Goal: Task Accomplishment & Management: Manage account settings

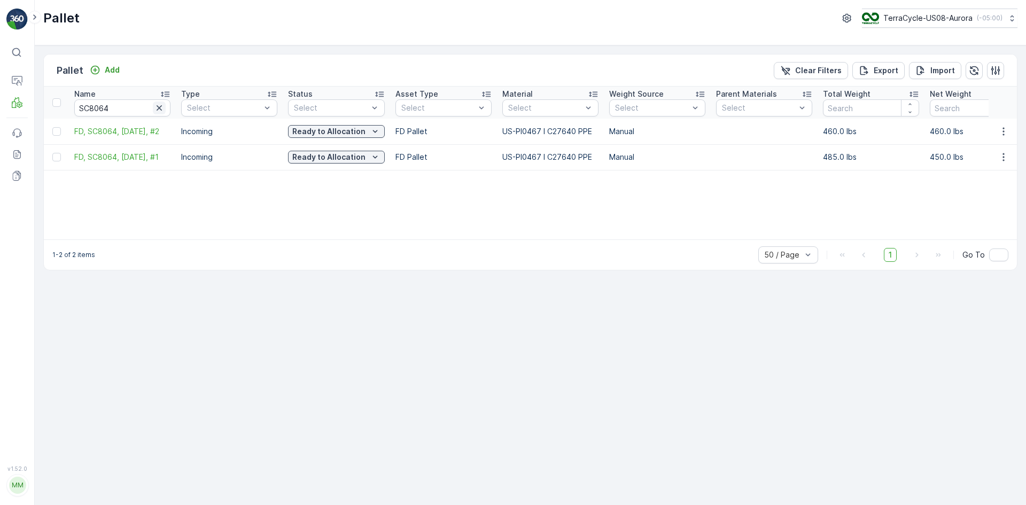
click at [162, 107] on icon "button" at bounding box center [159, 108] width 11 height 11
click at [153, 106] on input "text" at bounding box center [122, 107] width 96 height 17
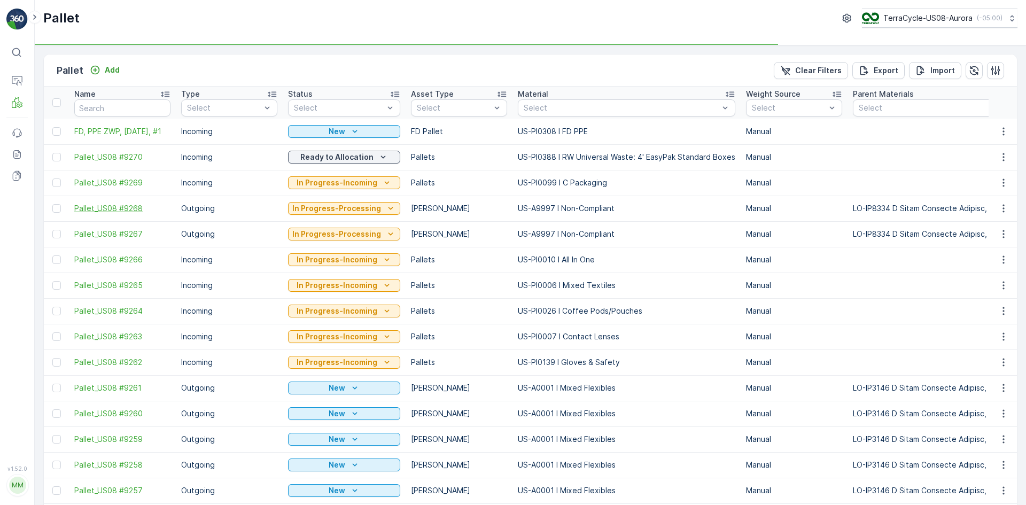
type input "SC7966"
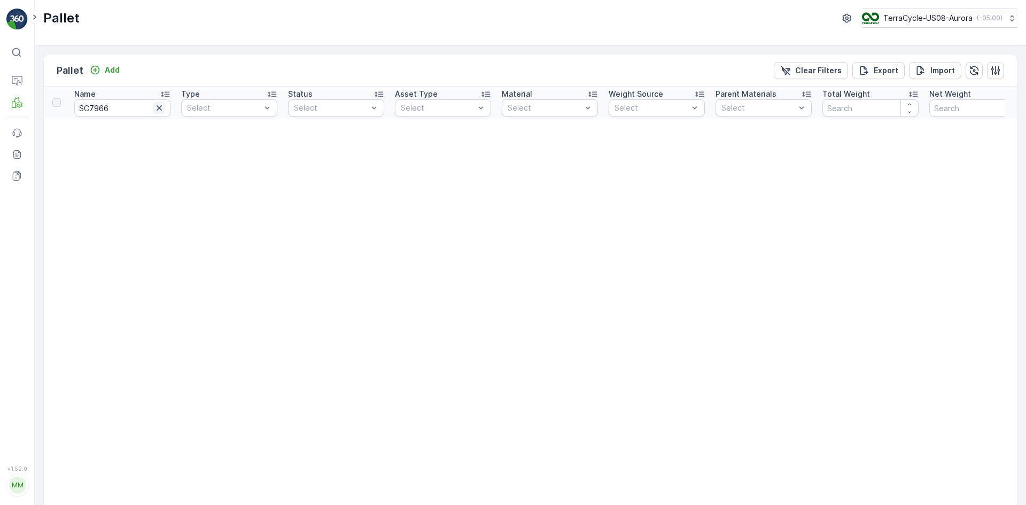
click at [154, 109] on icon "button" at bounding box center [159, 108] width 11 height 11
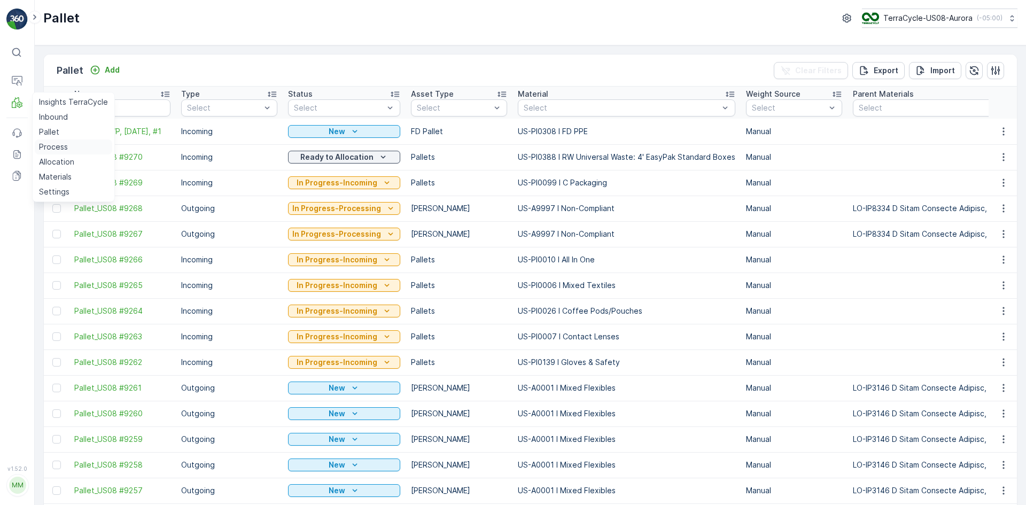
click at [44, 146] on p "Process" at bounding box center [53, 147] width 29 height 11
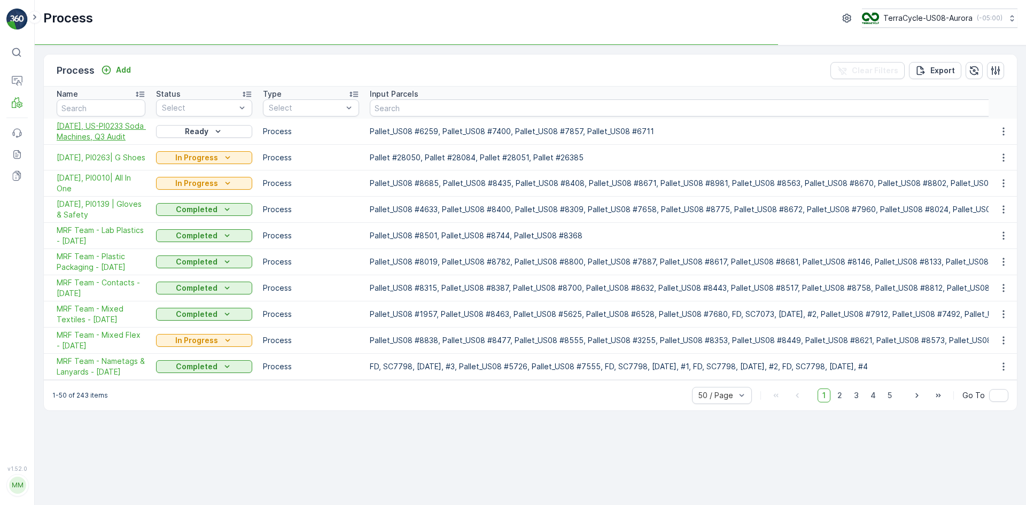
click at [99, 131] on span "[DATE], US-PI0233 Soda Machines, Q3 Audit" at bounding box center [101, 131] width 89 height 21
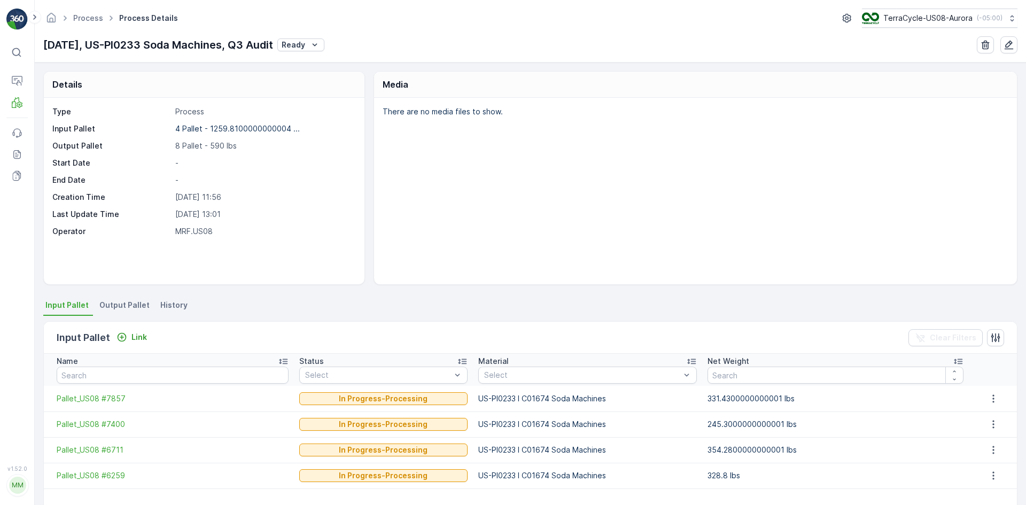
click at [128, 304] on span "Output Pallet" at bounding box center [124, 305] width 50 height 11
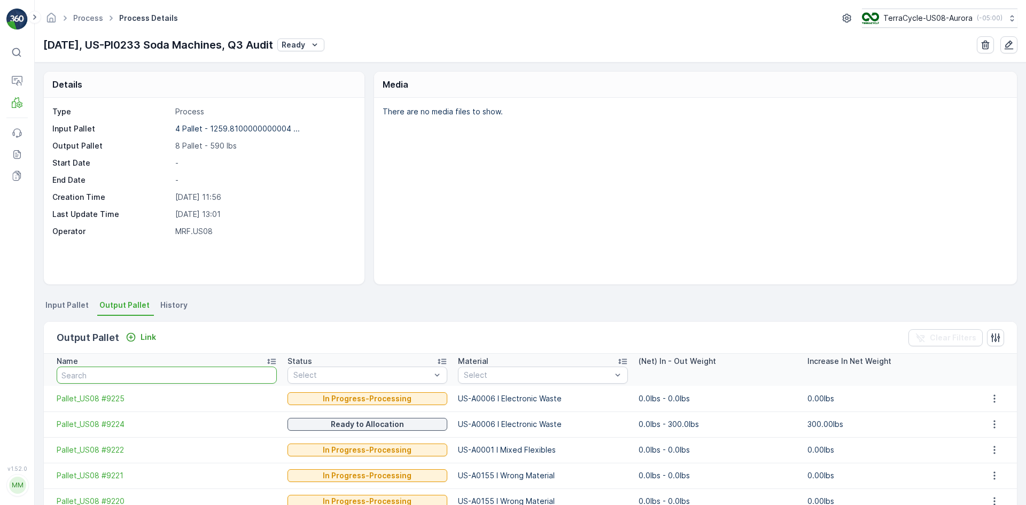
click at [119, 372] on input "text" at bounding box center [167, 375] width 220 height 17
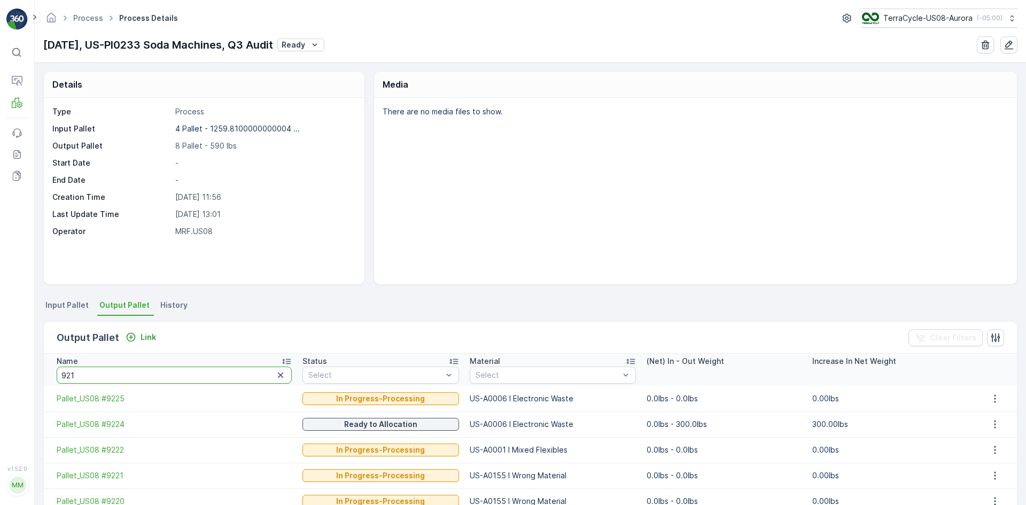
type input "9218"
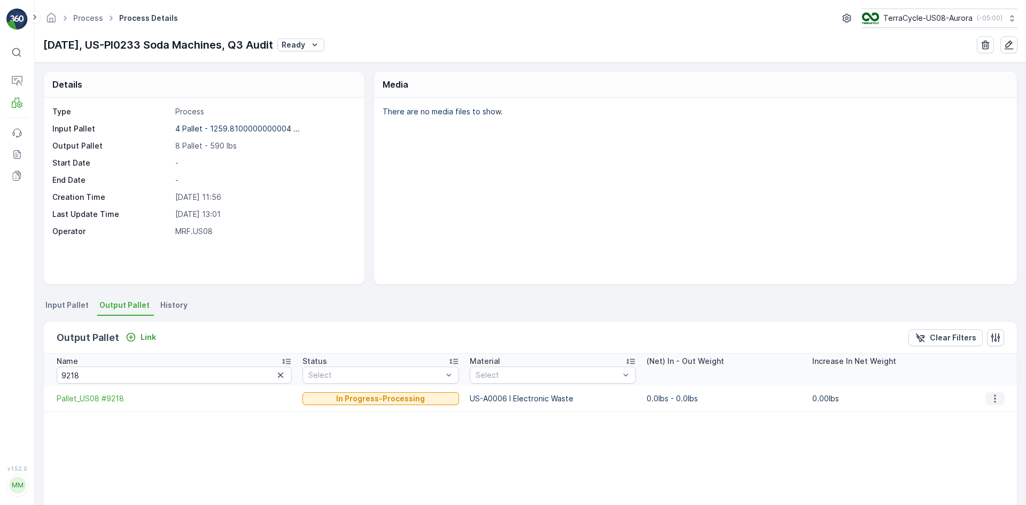
click at [991, 399] on icon "button" at bounding box center [995, 398] width 11 height 11
click at [997, 418] on span "Detach" at bounding box center [1002, 414] width 26 height 11
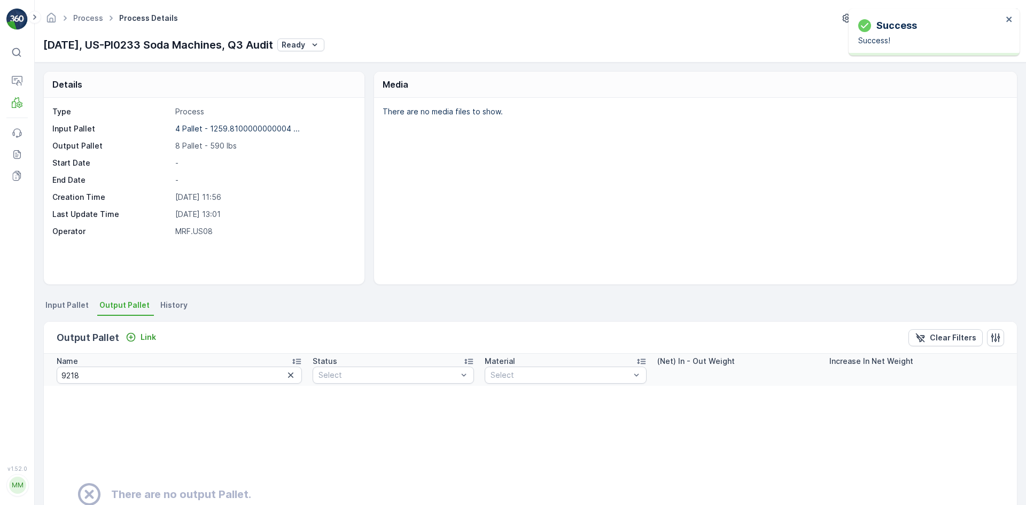
click at [556, 297] on div "Details Type Process Input Pallet 4 Pallet - 1259.8100000000004 ... Output Pall…" at bounding box center [530, 284] width 991 height 442
click at [70, 310] on span "Input Pallet" at bounding box center [66, 305] width 43 height 11
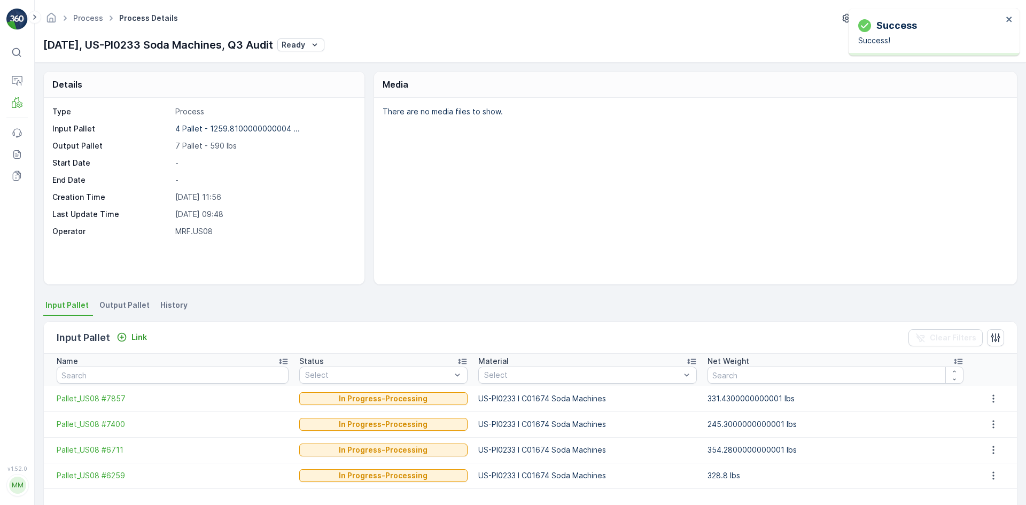
click at [112, 308] on span "Output Pallet" at bounding box center [124, 305] width 50 height 11
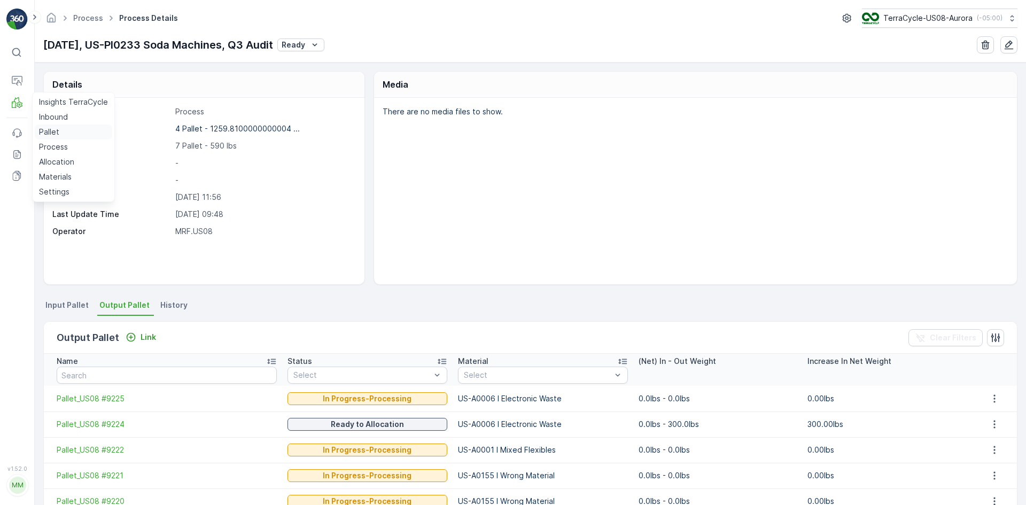
click at [45, 127] on p "Pallet" at bounding box center [49, 132] width 20 height 11
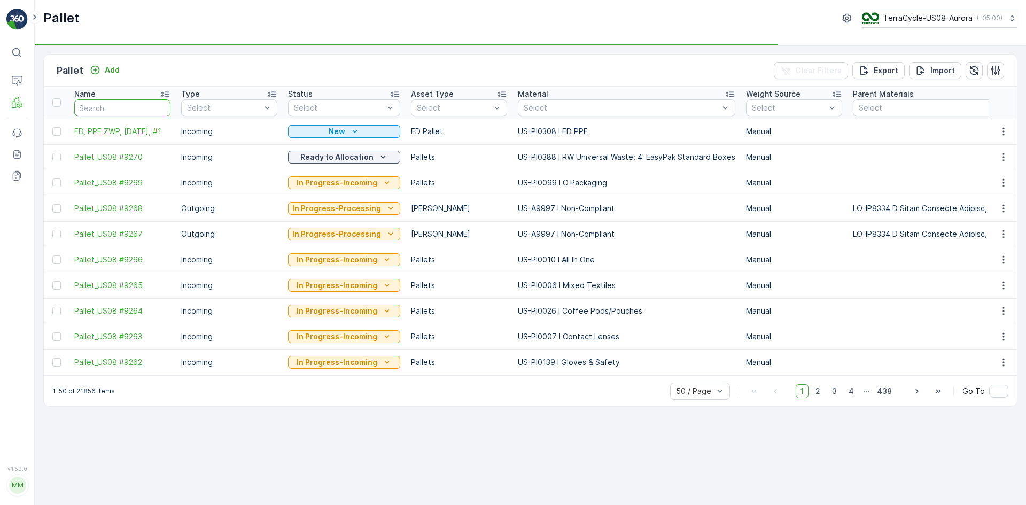
click at [139, 108] on input "text" at bounding box center [122, 107] width 96 height 17
type input "9218"
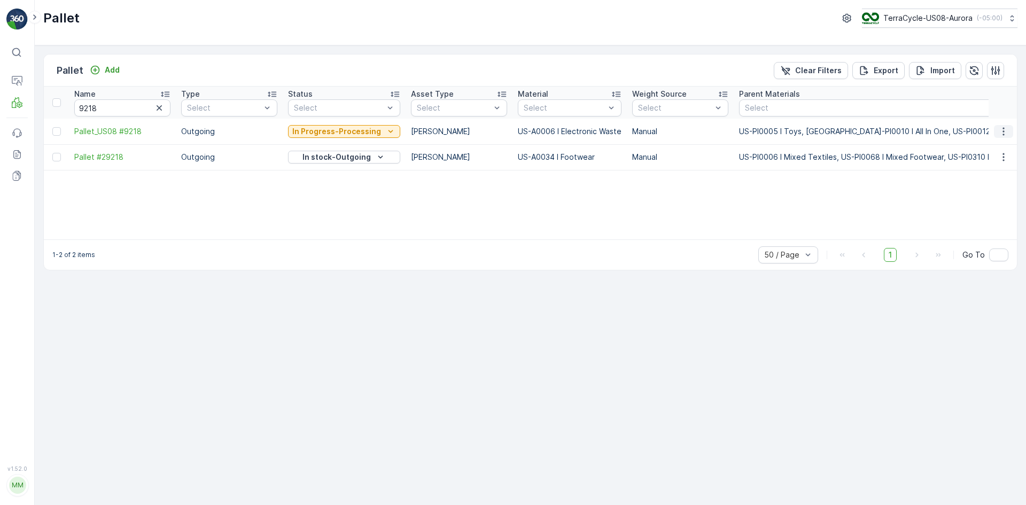
click at [1000, 128] on icon "button" at bounding box center [1003, 131] width 11 height 11
click at [973, 220] on div "Delete Pallet" at bounding box center [991, 227] width 71 height 15
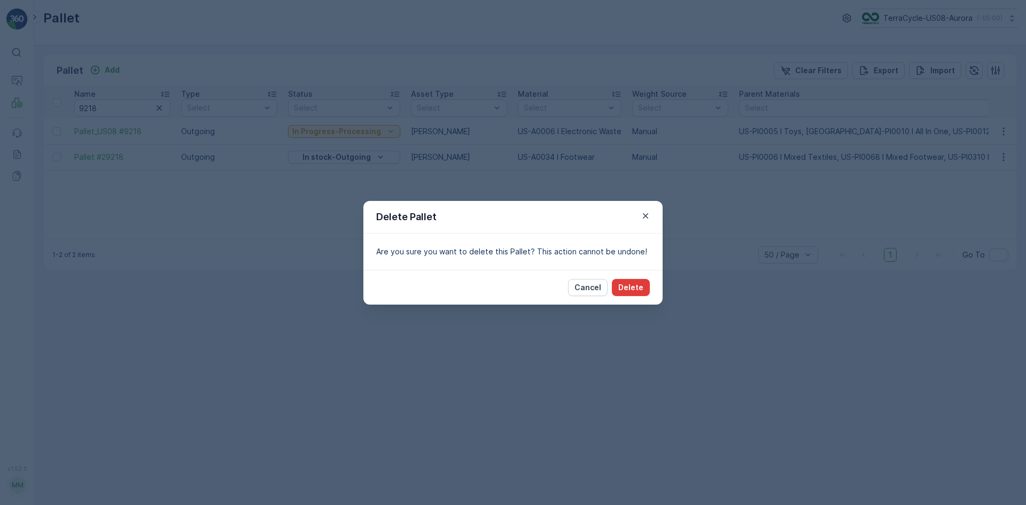
click at [634, 286] on p "Delete" at bounding box center [630, 287] width 25 height 11
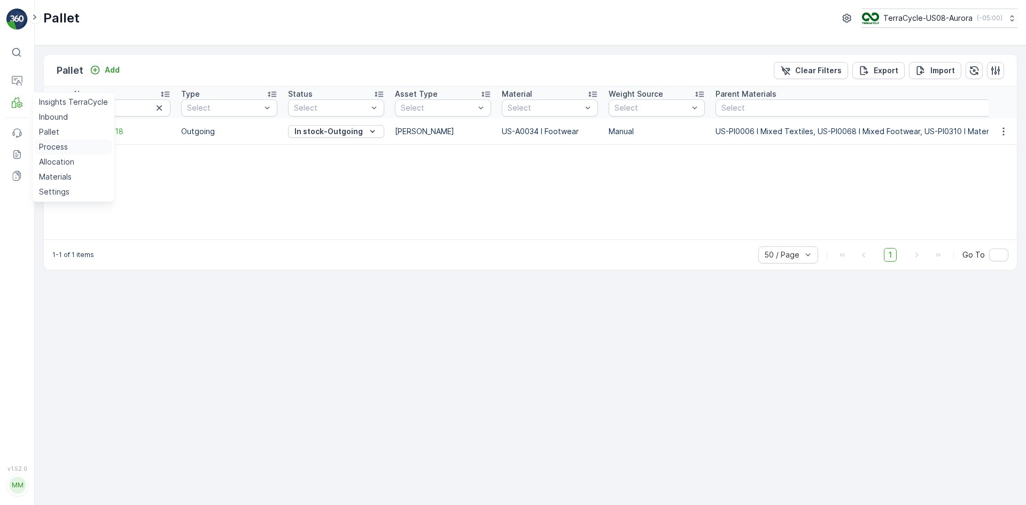
click at [53, 142] on p "Process" at bounding box center [53, 147] width 29 height 11
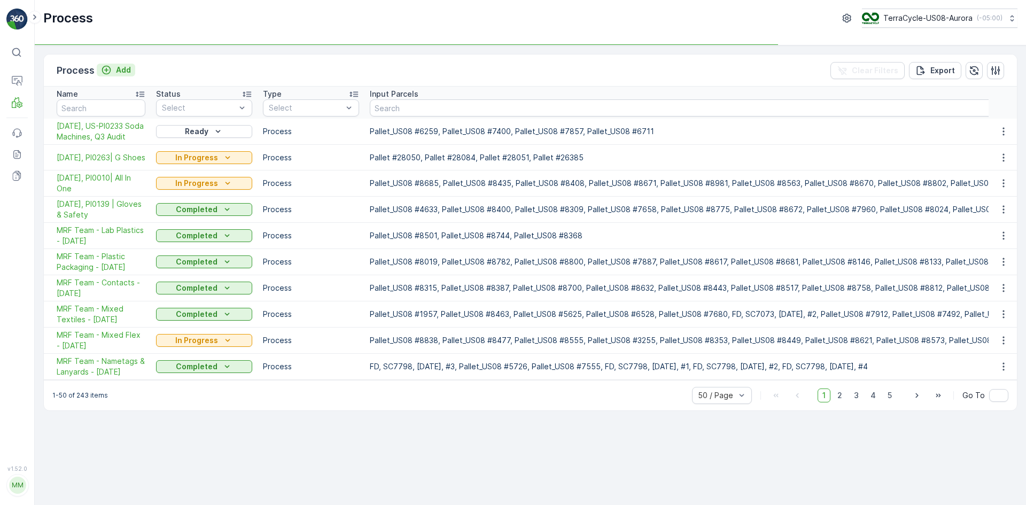
click at [122, 70] on p "Add" at bounding box center [123, 70] width 15 height 11
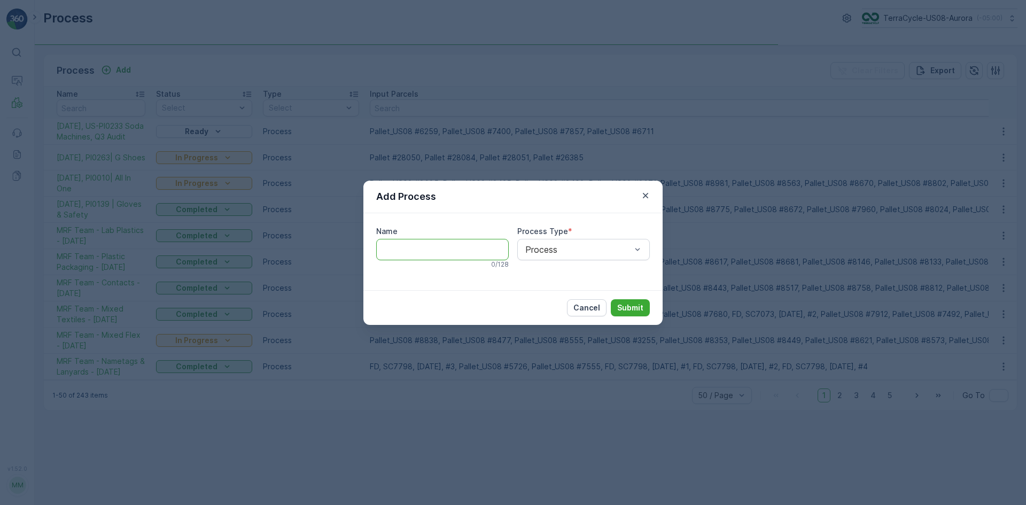
click at [413, 254] on input "Name" at bounding box center [442, 249] width 133 height 21
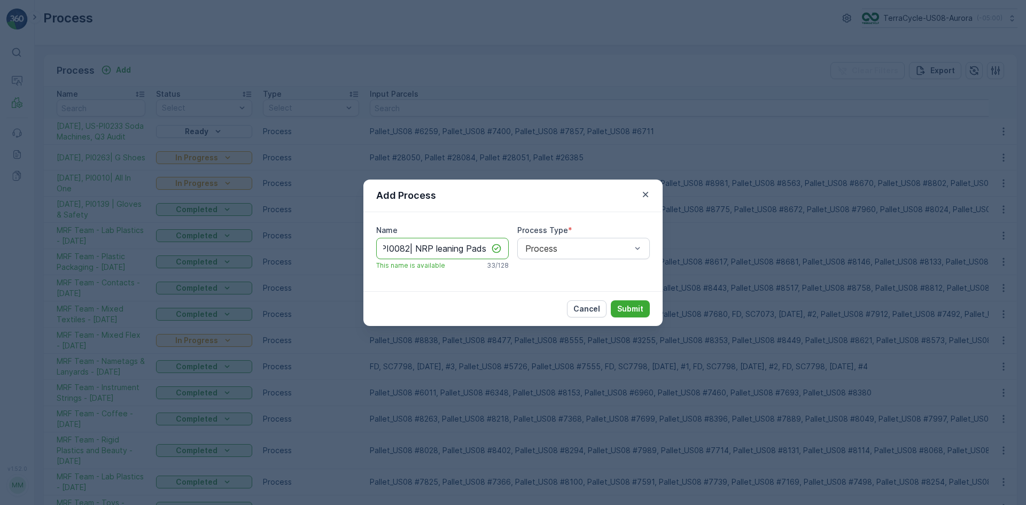
scroll to position [0, 43]
click at [436, 249] on input "[DATE], PI0082| NRP leaning Pads" at bounding box center [442, 248] width 133 height 21
type input "[DATE], PI0082| NRP Cleaning Pads"
click at [633, 309] on p "Submit" at bounding box center [630, 309] width 26 height 11
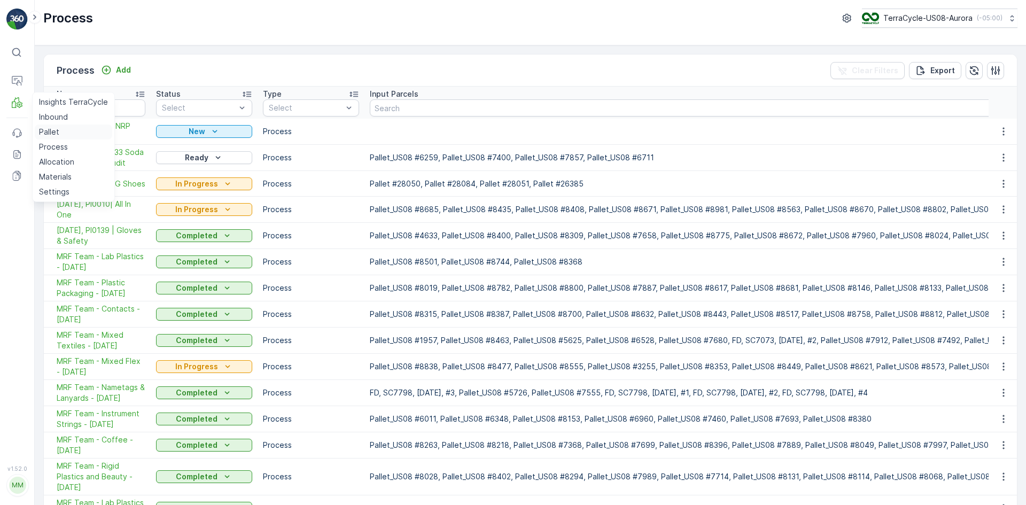
click at [42, 129] on p "Pallet" at bounding box center [49, 132] width 20 height 11
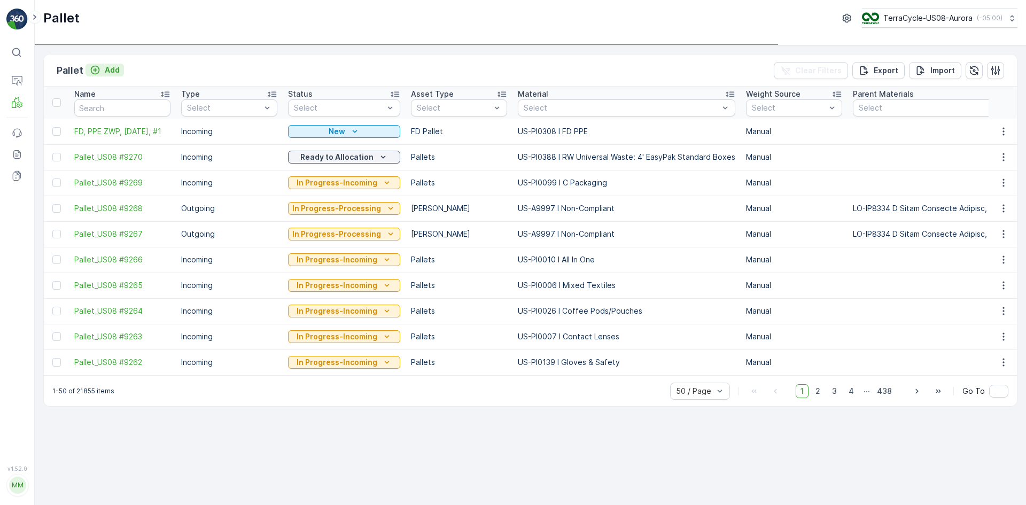
click at [106, 74] on p "Add" at bounding box center [112, 70] width 15 height 11
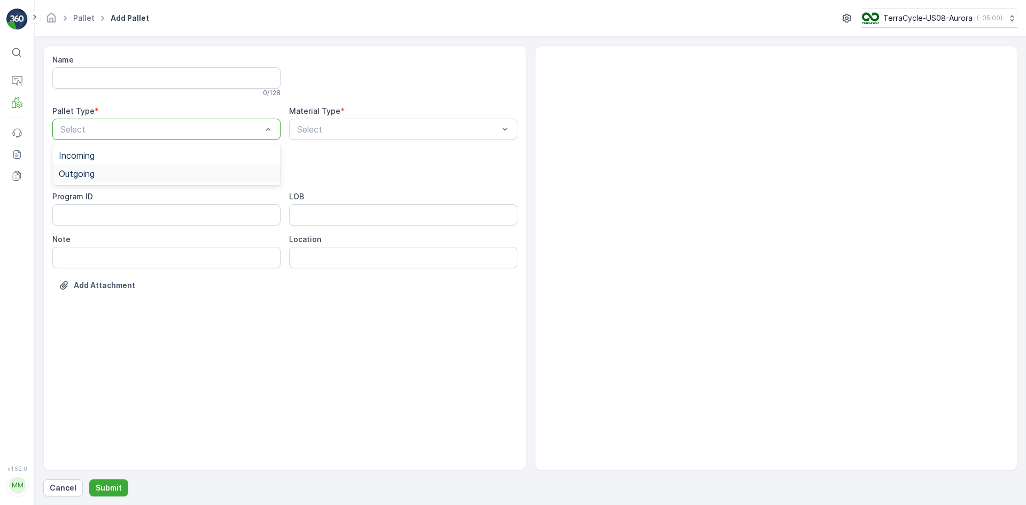
click at [216, 175] on div "Outgoing" at bounding box center [166, 174] width 215 height 10
click at [208, 190] on div "[PERSON_NAME]" at bounding box center [166, 198] width 228 height 18
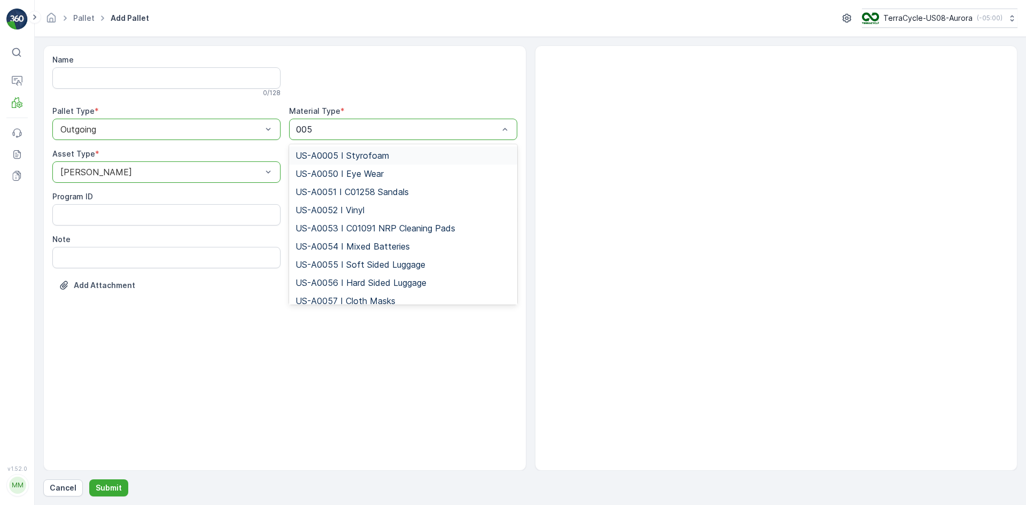
type input "0053"
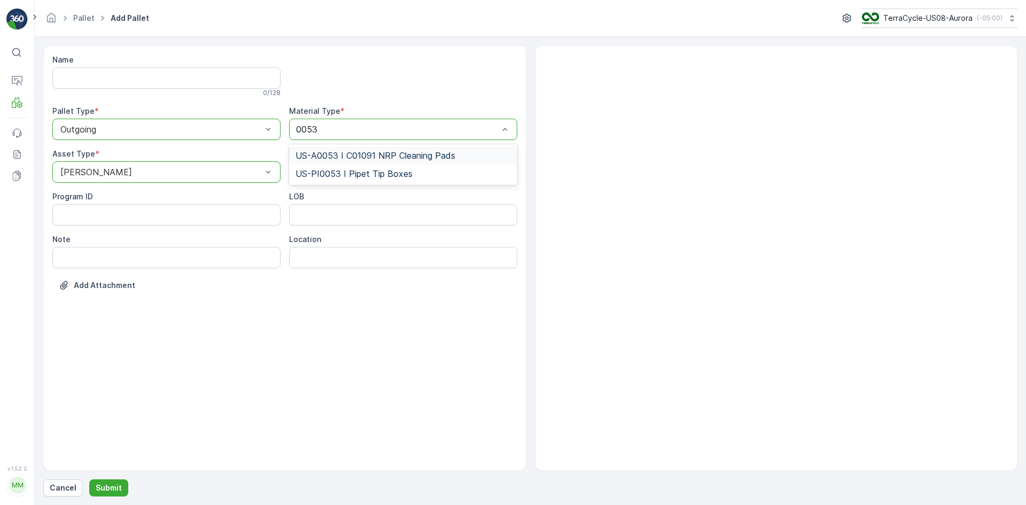
click at [359, 151] on span "US-A0053 I C01091 NRP Cleaning Pads" at bounding box center [376, 156] width 160 height 10
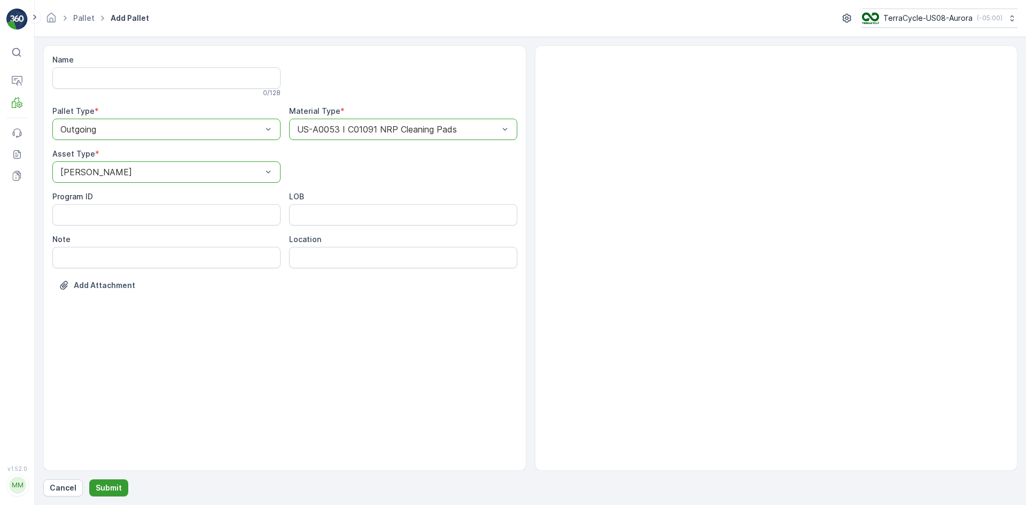
click at [122, 491] on button "Submit" at bounding box center [108, 487] width 39 height 17
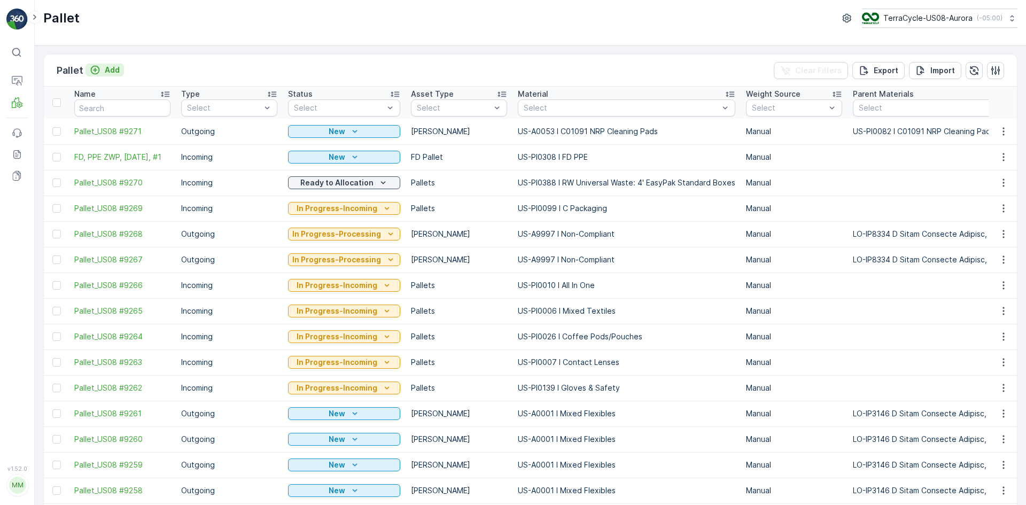
click at [110, 72] on p "Add" at bounding box center [112, 70] width 15 height 11
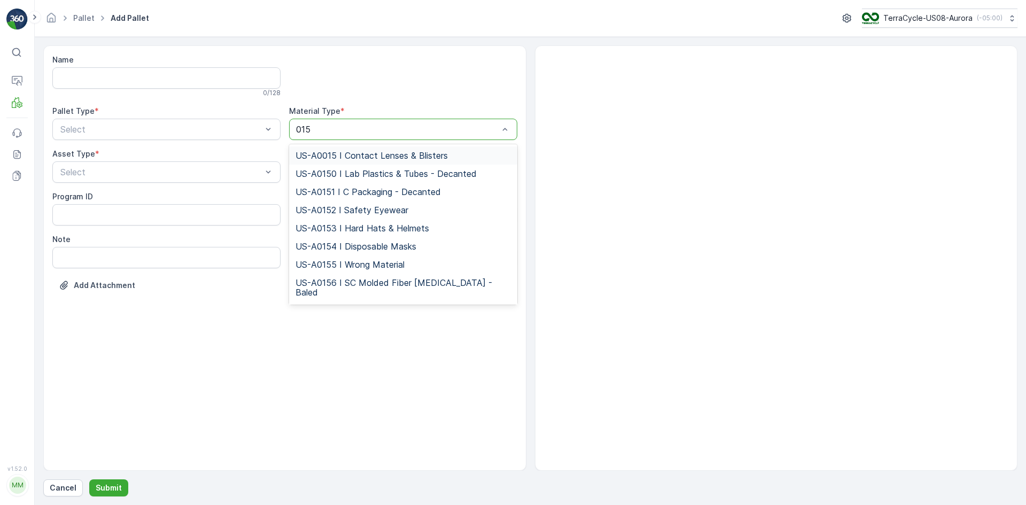
type input "0155"
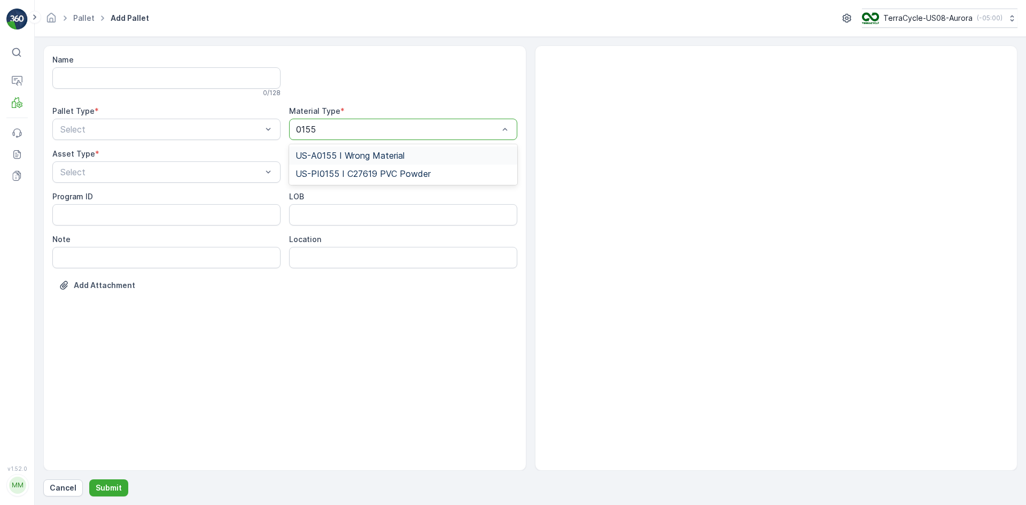
click at [342, 155] on span "US-A0155 I Wrong Material" at bounding box center [350, 156] width 109 height 10
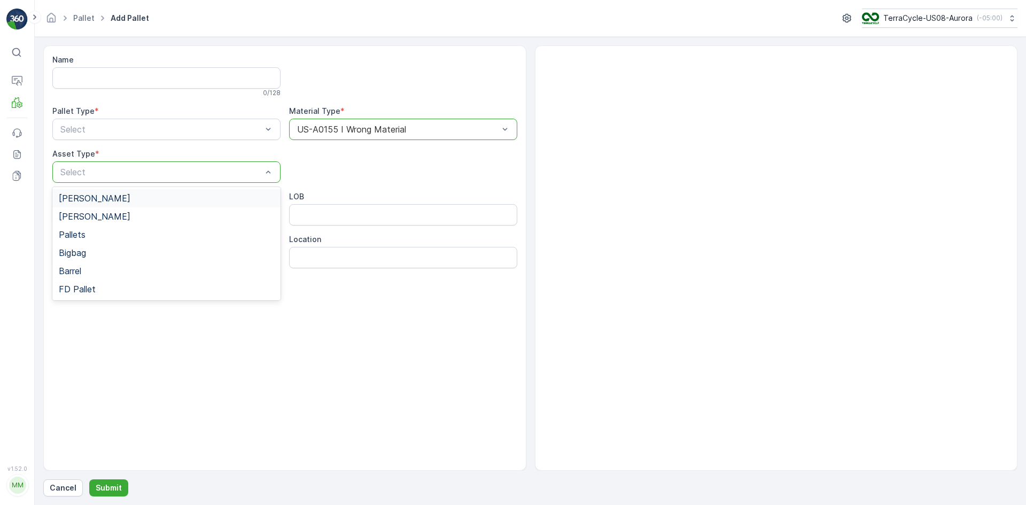
click at [134, 195] on div "[PERSON_NAME]" at bounding box center [166, 198] width 215 height 10
click at [99, 486] on p "Submit" at bounding box center [109, 488] width 26 height 11
click at [131, 168] on div "Outgoing" at bounding box center [166, 174] width 228 height 18
click at [123, 486] on button "Submit" at bounding box center [108, 487] width 39 height 17
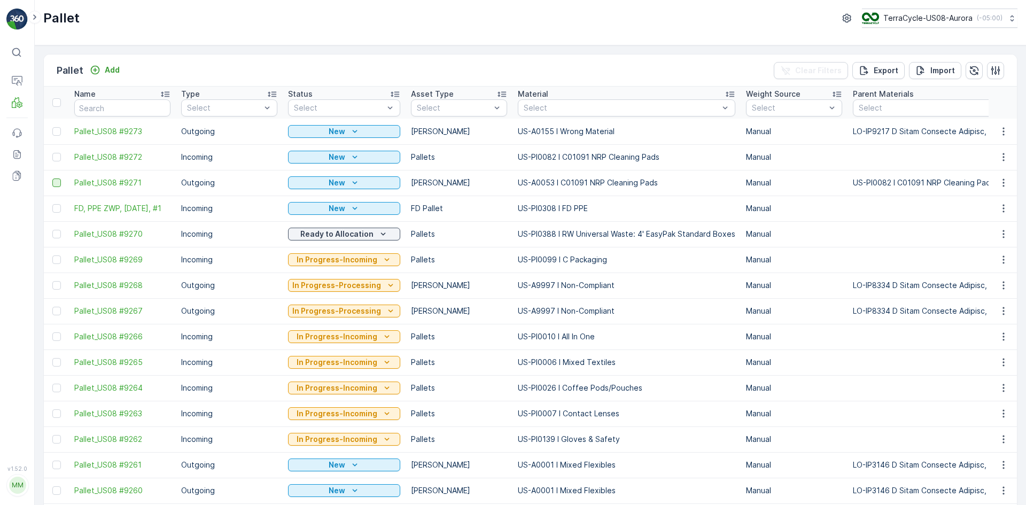
click at [56, 181] on div at bounding box center [56, 182] width 9 height 9
click at [52, 178] on input "checkbox" at bounding box center [52, 178] width 0 height 0
click at [58, 129] on div at bounding box center [56, 131] width 9 height 9
click at [52, 127] on input "checkbox" at bounding box center [52, 127] width 0 height 0
click at [61, 77] on p "Clear Selection" at bounding box center [84, 77] width 55 height 11
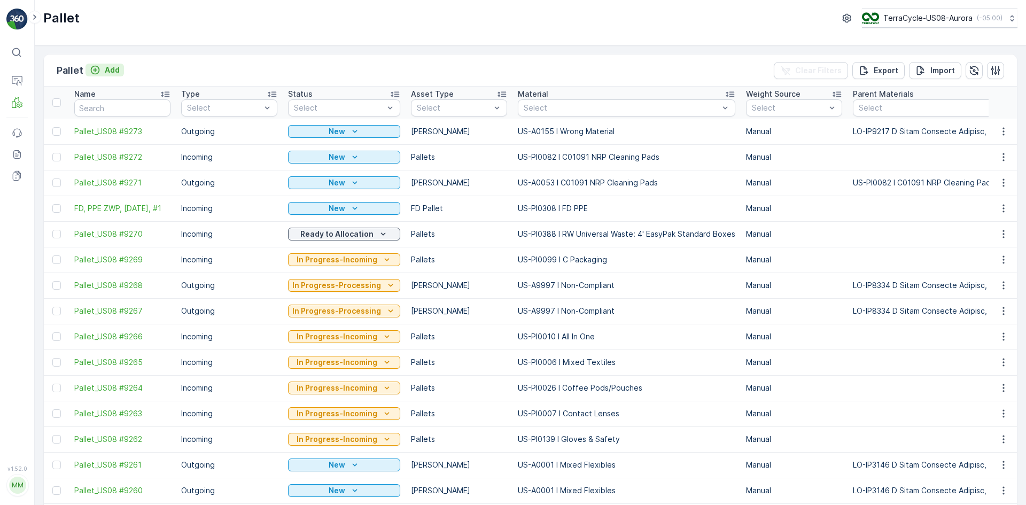
click at [115, 69] on p "Add" at bounding box center [112, 70] width 15 height 11
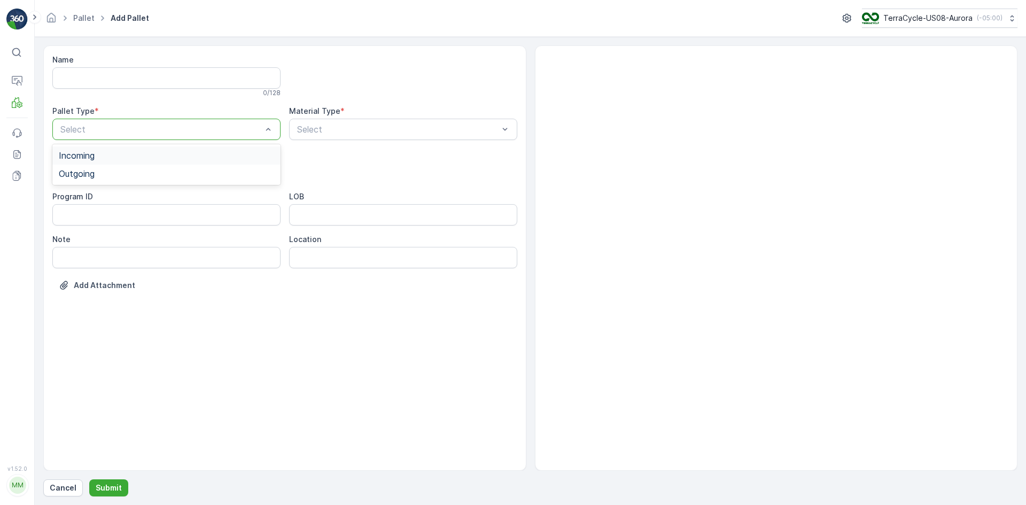
click at [206, 122] on div "Select" at bounding box center [166, 129] width 228 height 21
click at [167, 176] on div "Outgoing" at bounding box center [166, 174] width 215 height 10
click at [167, 165] on div "Select" at bounding box center [166, 171] width 228 height 21
click at [160, 193] on div "[PERSON_NAME]" at bounding box center [166, 198] width 215 height 10
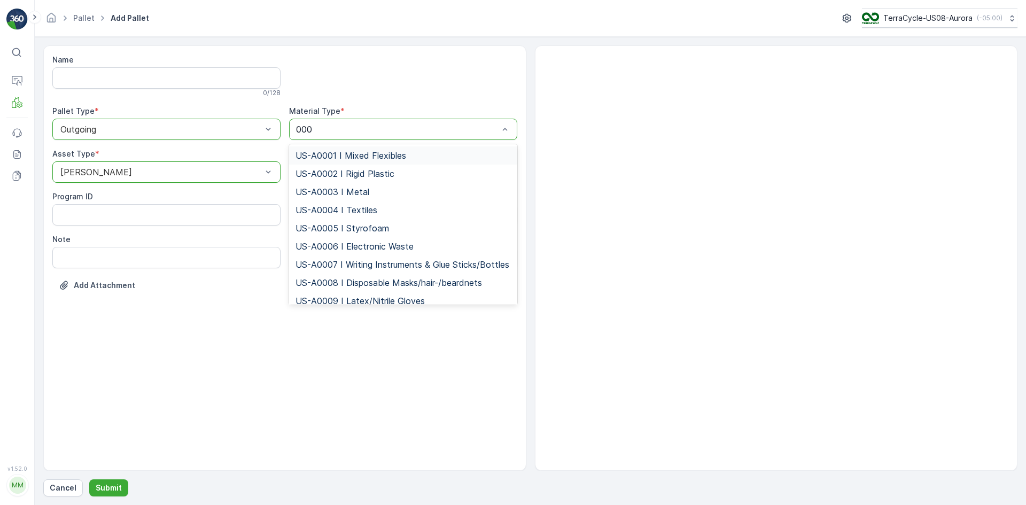
type input "0001"
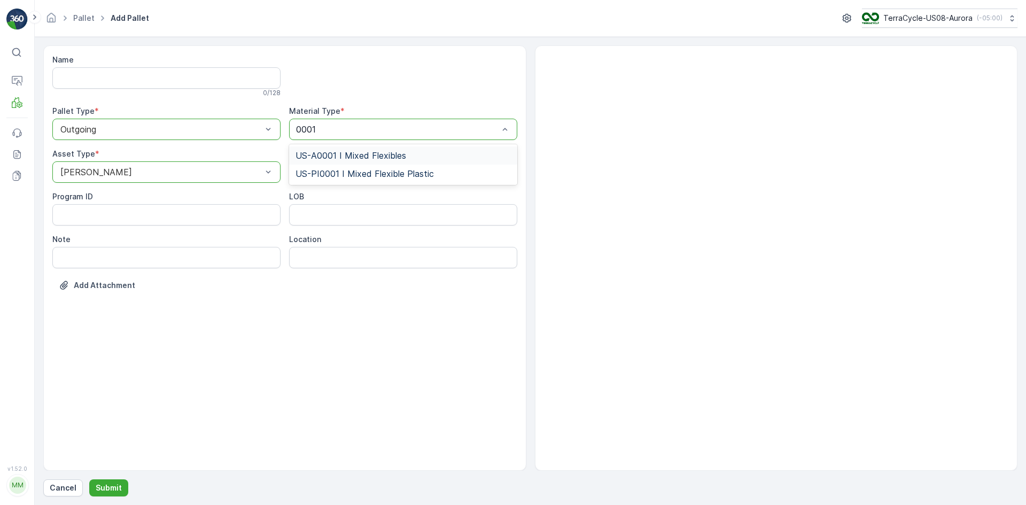
click at [328, 154] on span "US-A0001 I Mixed Flexibles" at bounding box center [351, 156] width 111 height 10
click at [117, 492] on p "Submit" at bounding box center [109, 488] width 26 height 11
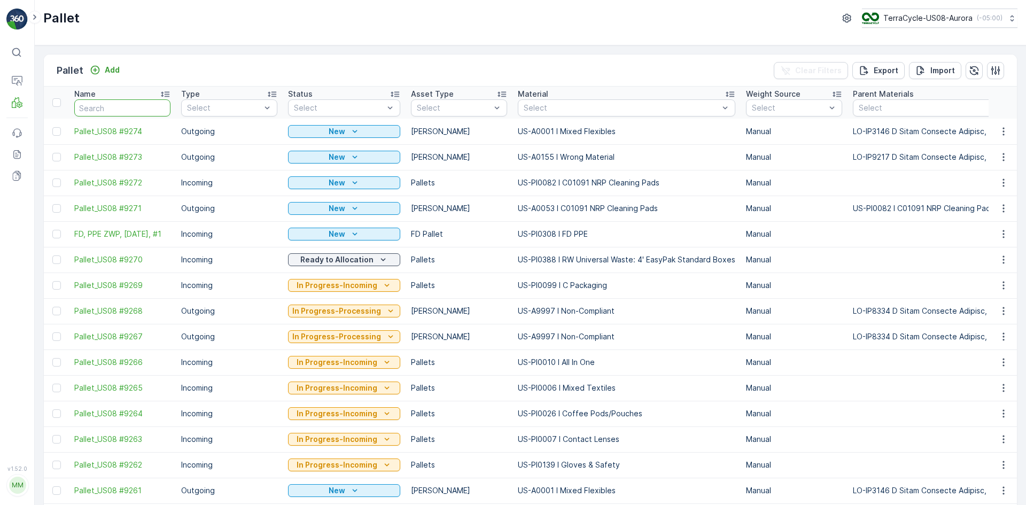
click at [112, 104] on input "text" at bounding box center [122, 107] width 96 height 17
type input "7302"
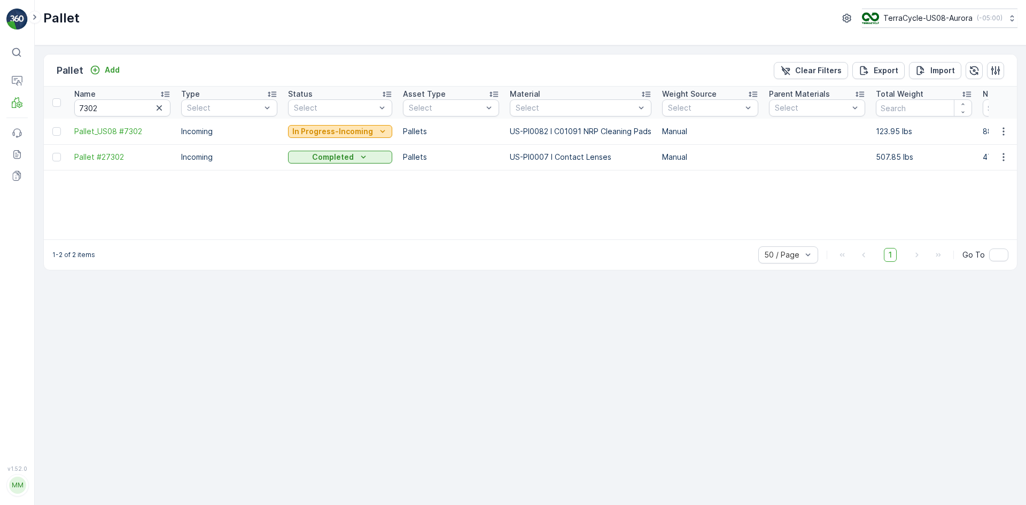
click at [324, 130] on p "In Progress-Incoming" at bounding box center [332, 131] width 81 height 11
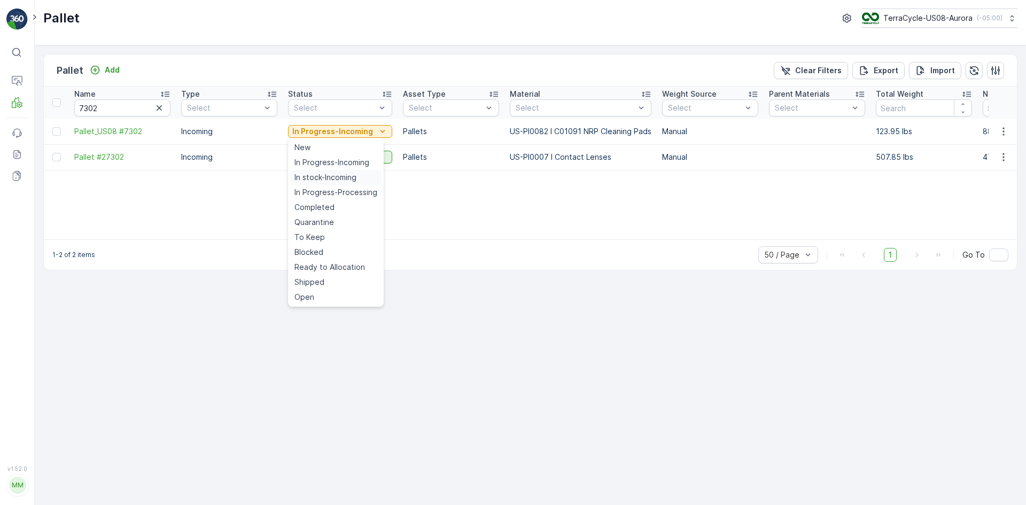
click at [323, 176] on span "In stock-Incoming" at bounding box center [325, 177] width 62 height 11
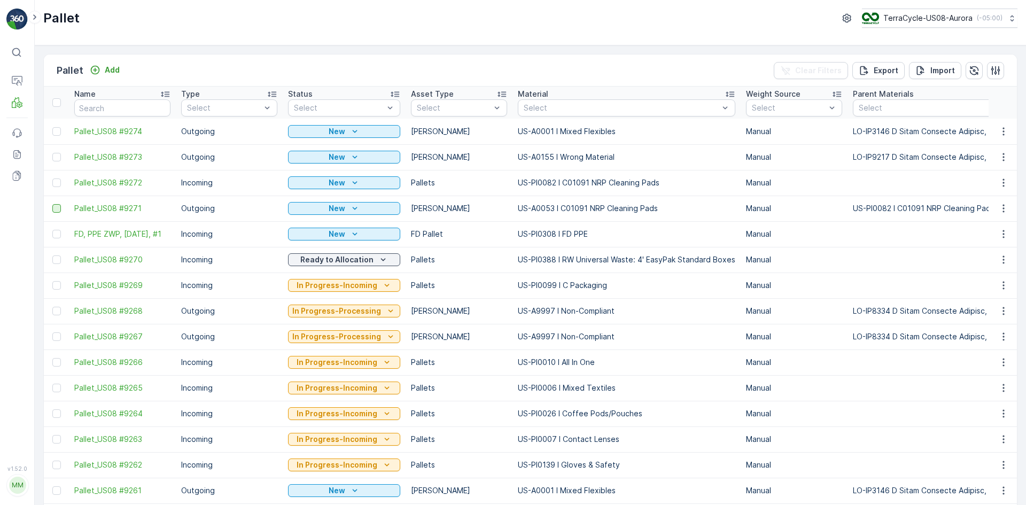
click at [53, 206] on div at bounding box center [56, 208] width 9 height 9
click at [52, 204] on input "checkbox" at bounding box center [52, 204] width 0 height 0
drag, startPoint x: 58, startPoint y: 158, endPoint x: 48, endPoint y: 142, distance: 18.7
click at [58, 158] on div at bounding box center [56, 157] width 9 height 9
click at [52, 153] on input "checkbox" at bounding box center [52, 153] width 0 height 0
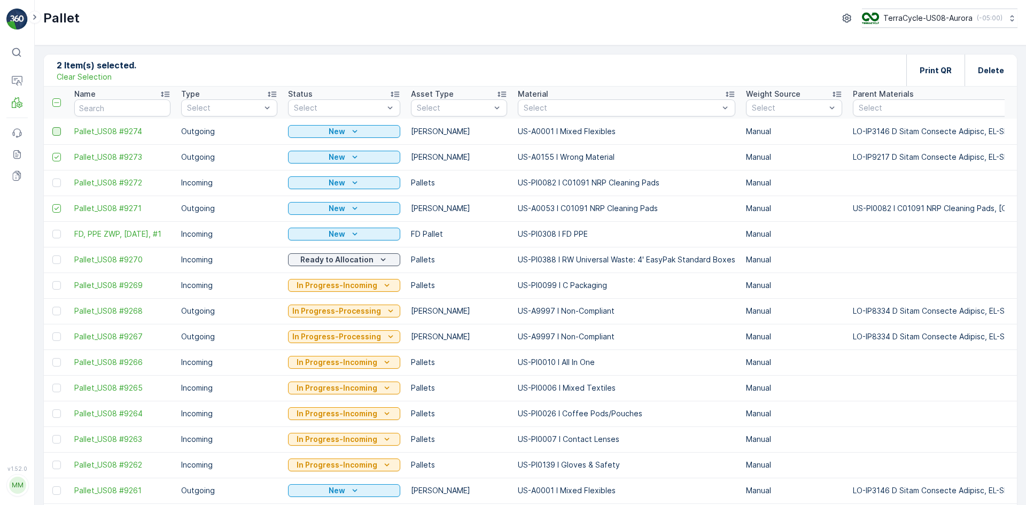
click at [54, 134] on div at bounding box center [56, 131] width 9 height 9
click at [52, 127] on input "checkbox" at bounding box center [52, 127] width 0 height 0
click at [918, 69] on div "Print QR" at bounding box center [935, 71] width 58 height 32
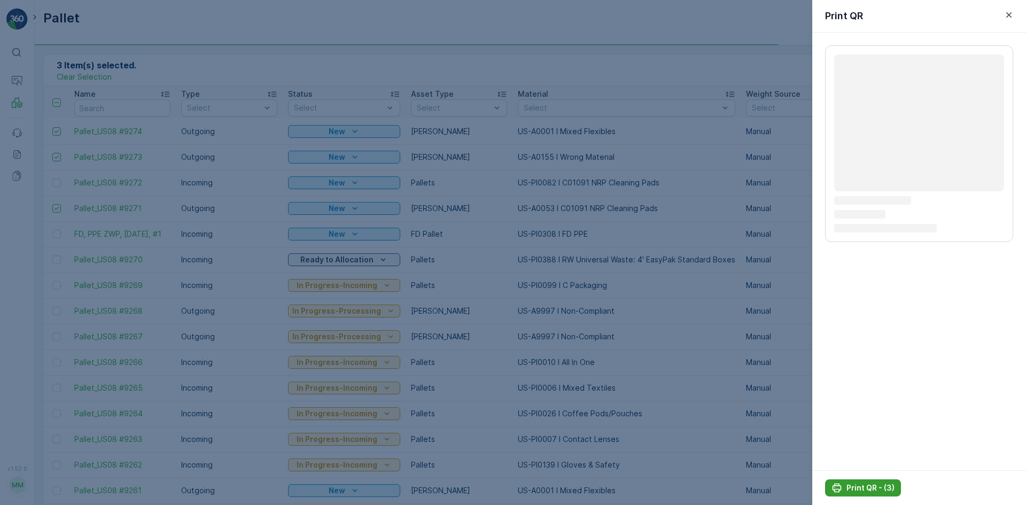
click at [872, 485] on p "Print QR - (3)" at bounding box center [870, 488] width 48 height 11
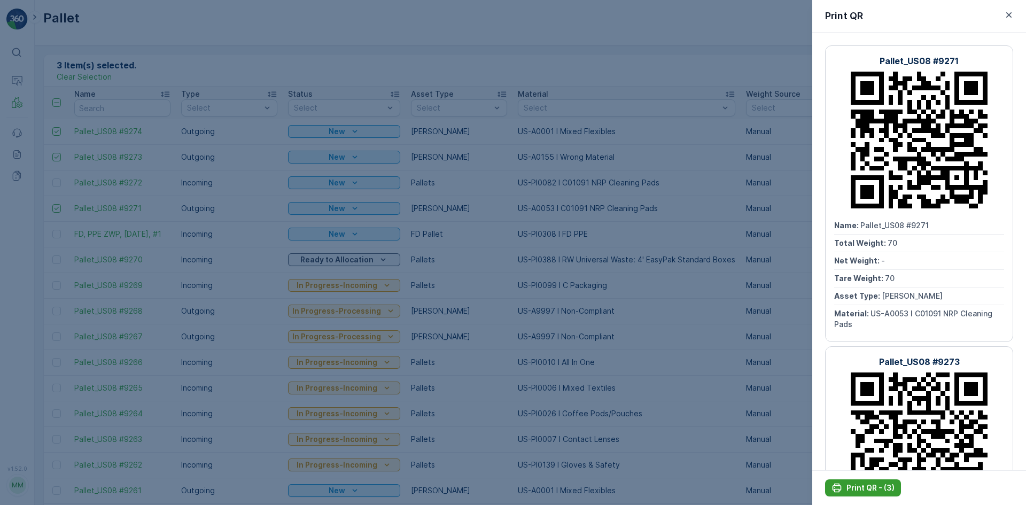
click at [868, 483] on p "Print QR - (3)" at bounding box center [870, 488] width 48 height 11
click at [396, 150] on div at bounding box center [513, 252] width 1026 height 505
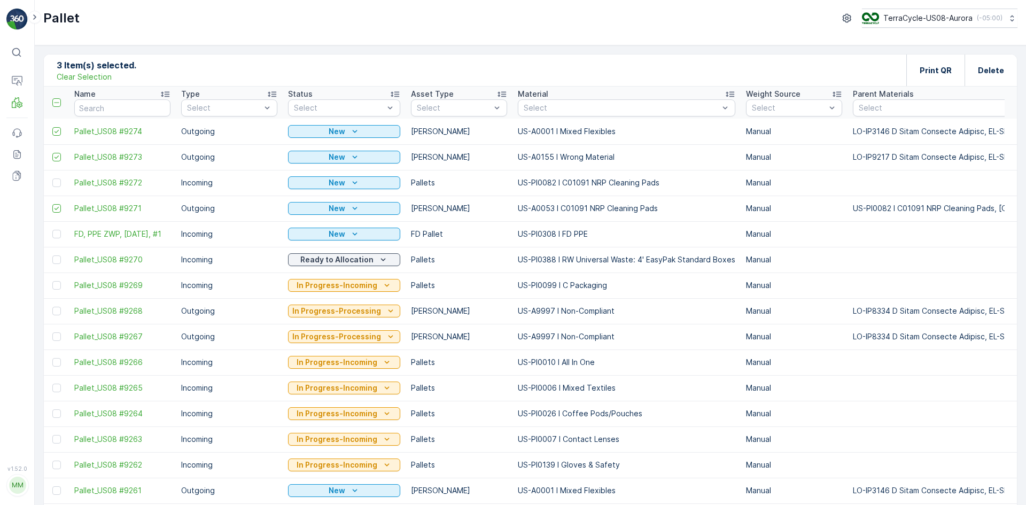
click at [73, 75] on p "Clear Selection" at bounding box center [84, 77] width 55 height 11
click at [112, 73] on p "Add" at bounding box center [112, 70] width 15 height 11
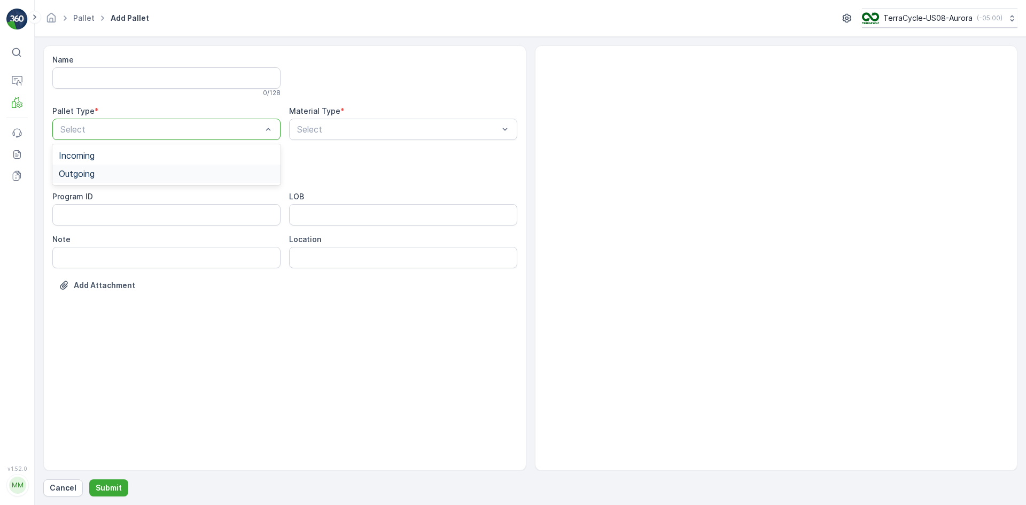
click at [149, 167] on div "Outgoing" at bounding box center [166, 174] width 228 height 18
click at [156, 197] on div "[PERSON_NAME]" at bounding box center [166, 198] width 215 height 10
type input "0053"
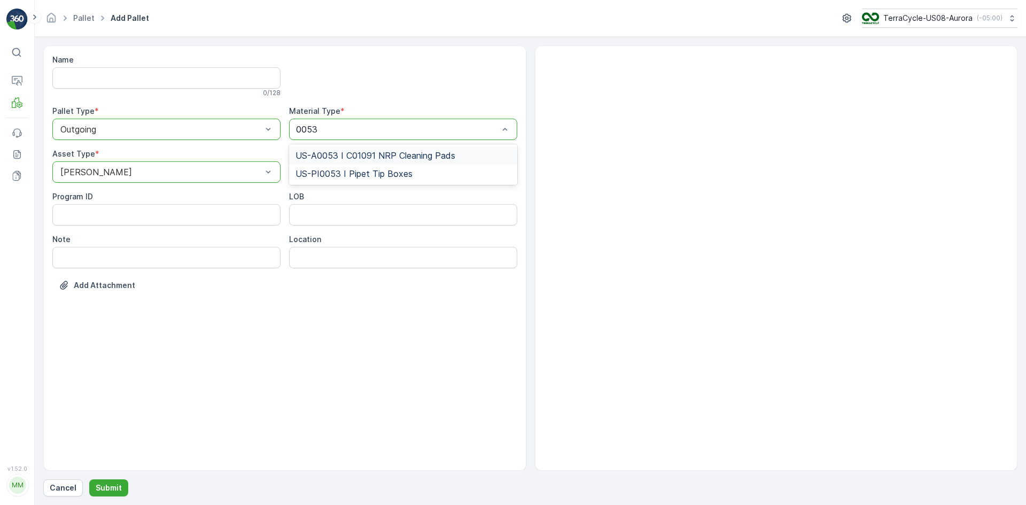
click at [350, 152] on span "US-A0053 I C01091 NRP Cleaning Pads" at bounding box center [376, 156] width 160 height 10
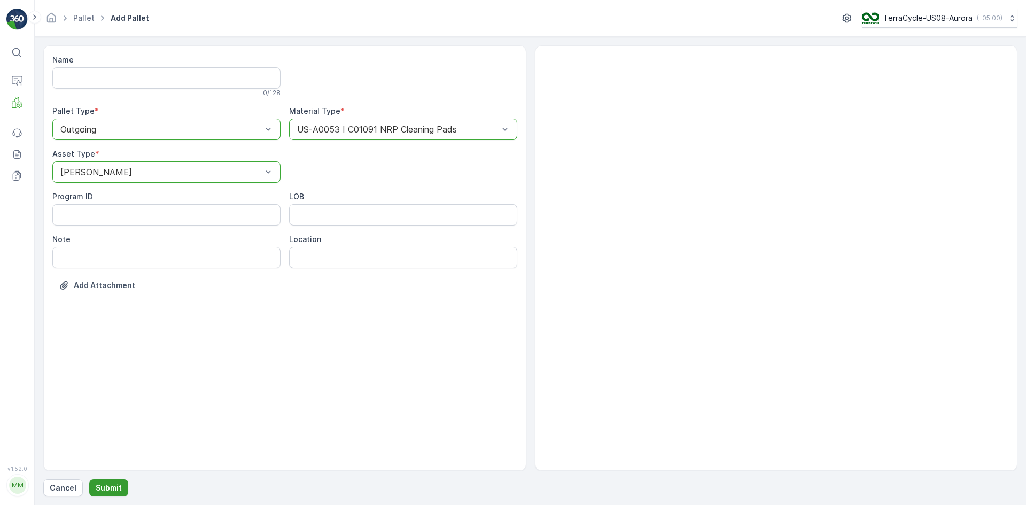
click at [106, 489] on p "Submit" at bounding box center [109, 488] width 26 height 11
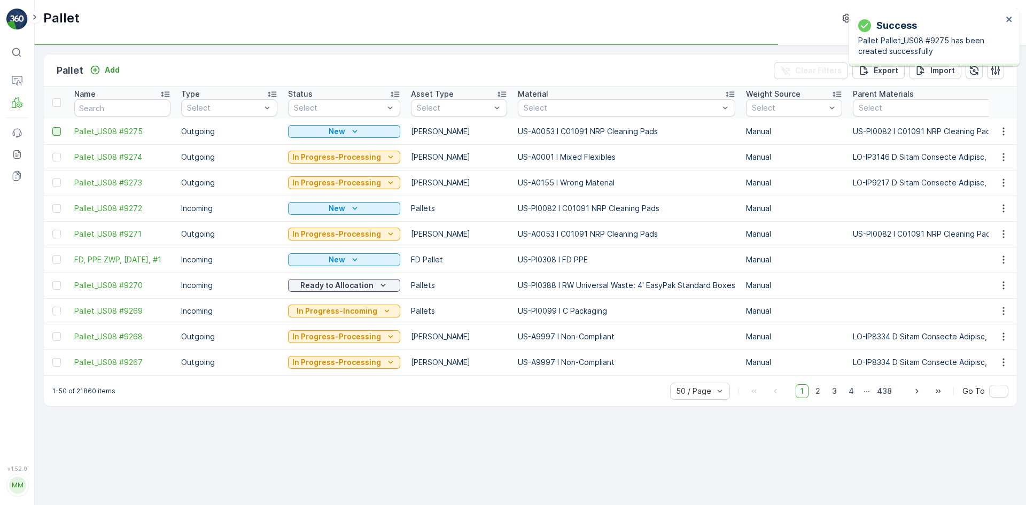
click at [60, 129] on div at bounding box center [56, 131] width 9 height 9
click at [52, 127] on input "checkbox" at bounding box center [52, 127] width 0 height 0
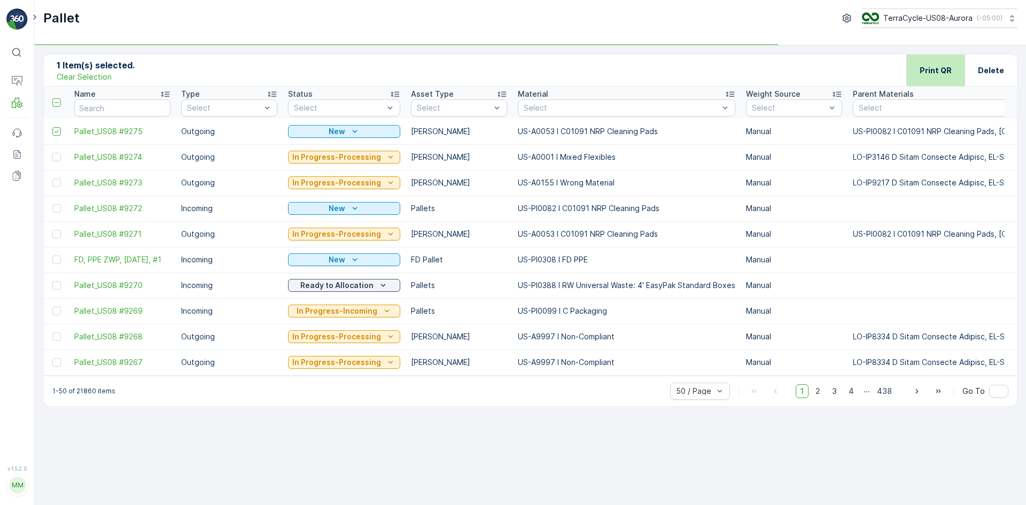
click at [944, 66] on p "Print QR" at bounding box center [936, 70] width 32 height 11
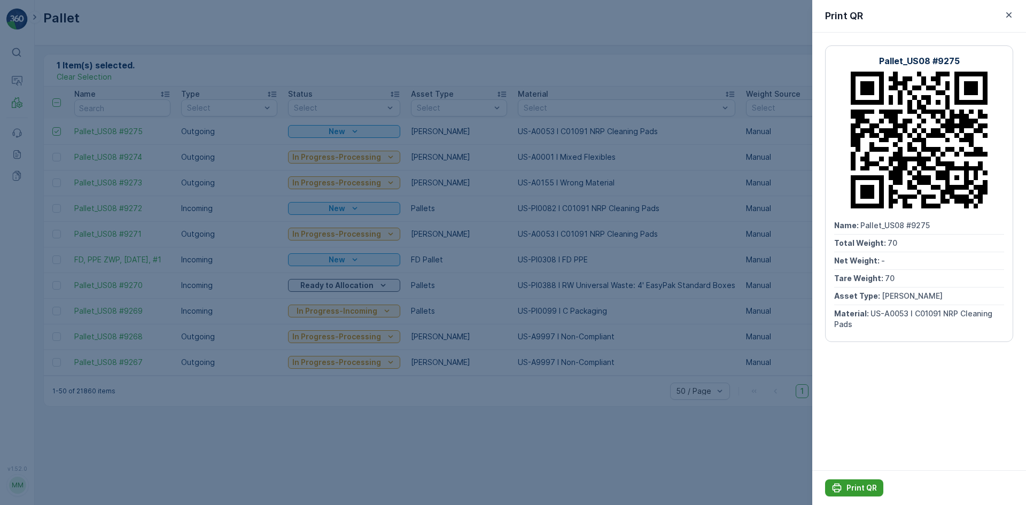
click at [845, 489] on div "Print QR" at bounding box center [854, 488] width 45 height 11
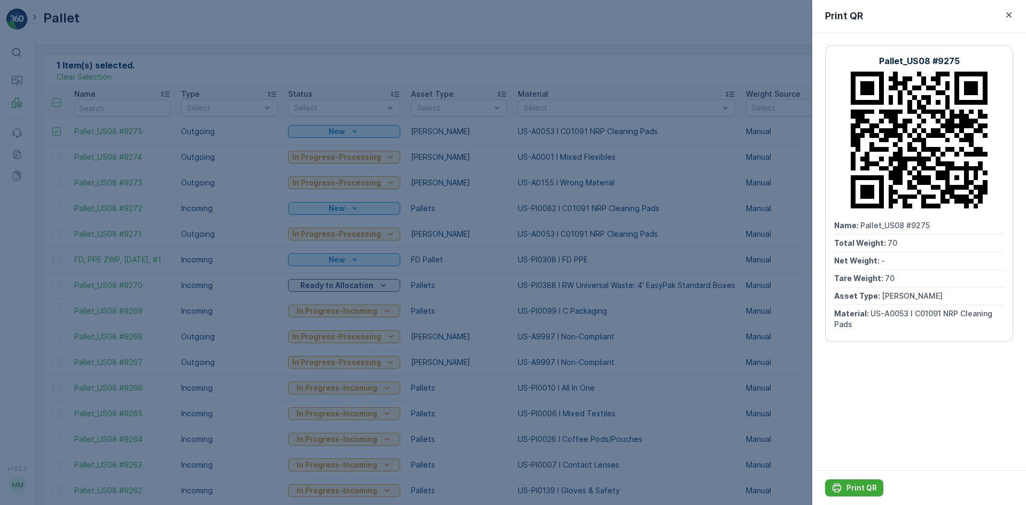
click at [461, 112] on div at bounding box center [513, 252] width 1026 height 505
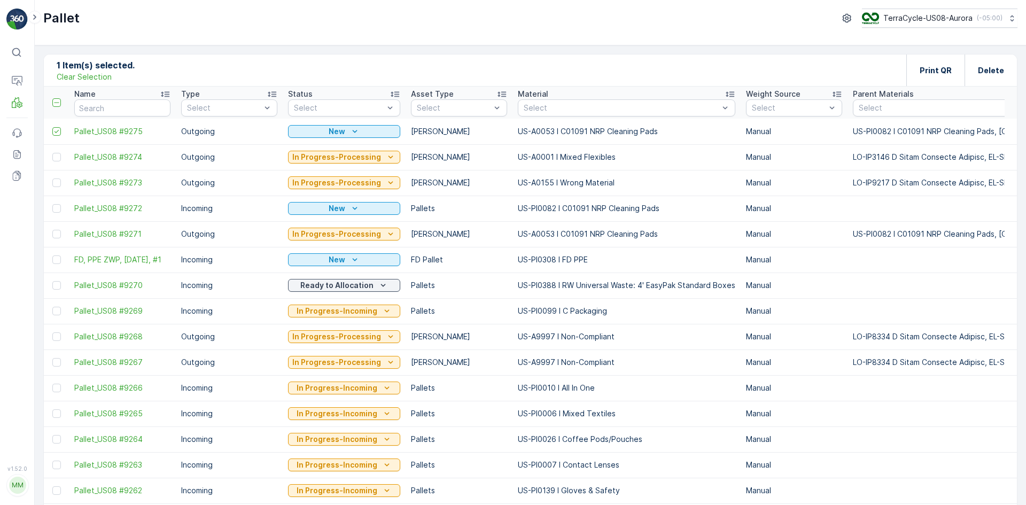
click at [103, 77] on p "Clear Selection" at bounding box center [84, 77] width 55 height 11
click at [115, 69] on p "Add" at bounding box center [112, 70] width 15 height 11
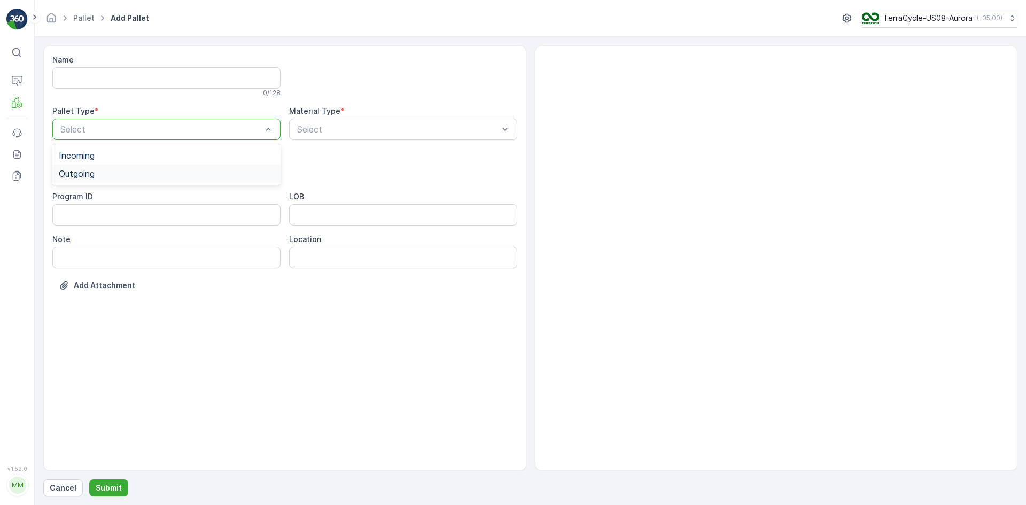
click at [186, 172] on div "Outgoing" at bounding box center [166, 174] width 215 height 10
click at [164, 199] on div "[PERSON_NAME]" at bounding box center [166, 198] width 215 height 10
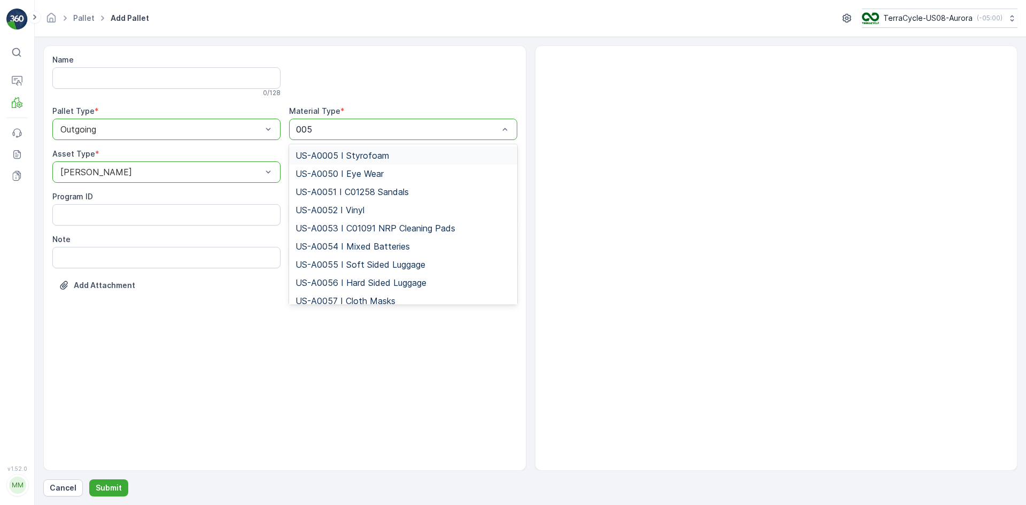
type input "0053"
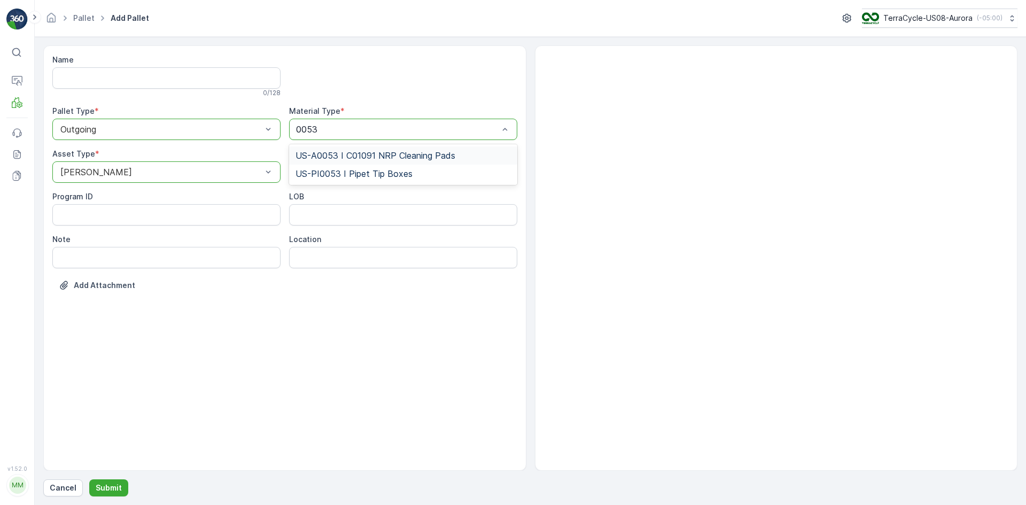
click at [347, 150] on div "US-A0053 I C01091 NRP Cleaning Pads" at bounding box center [403, 155] width 228 height 18
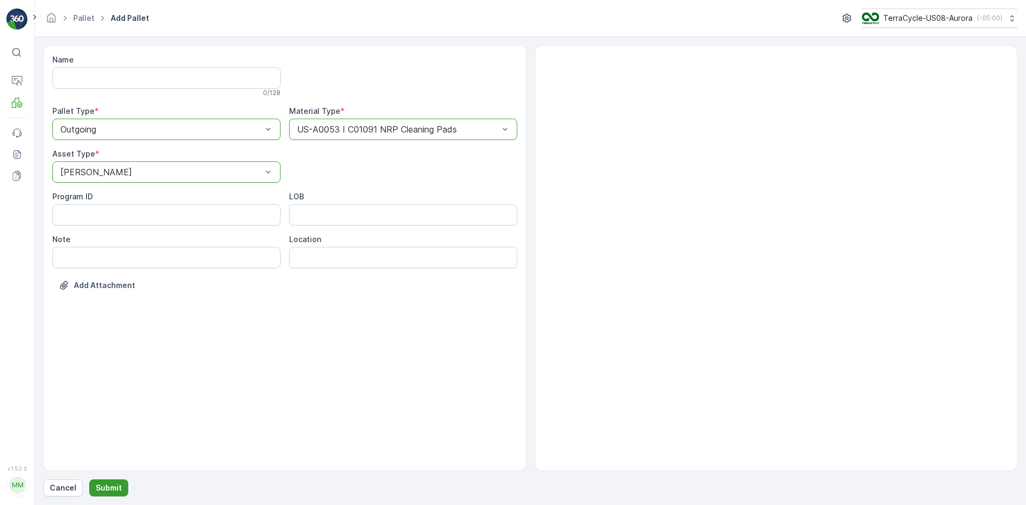
click at [112, 489] on p "Submit" at bounding box center [109, 488] width 26 height 11
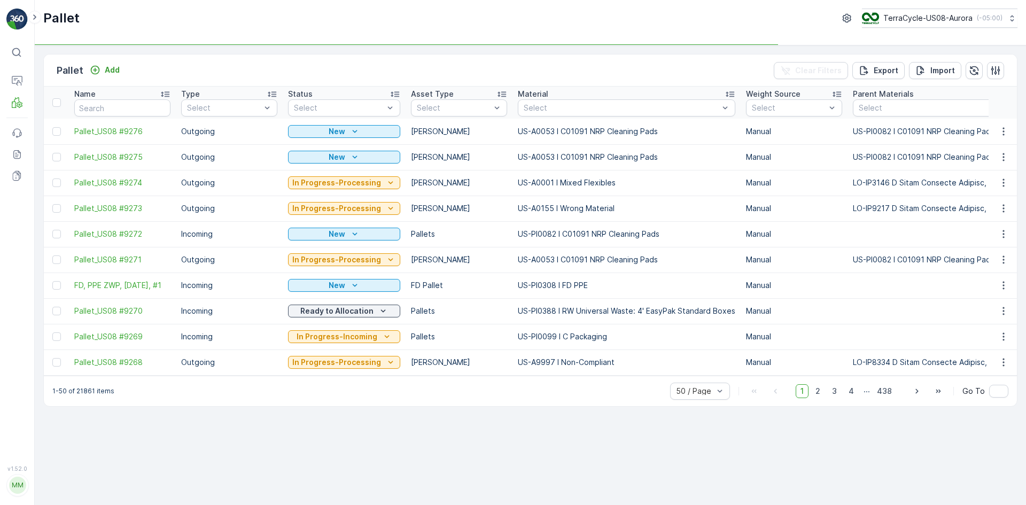
drag, startPoint x: 61, startPoint y: 129, endPoint x: 66, endPoint y: 127, distance: 5.8
click at [61, 129] on div at bounding box center [57, 131] width 11 height 9
click at [52, 127] on input "checkbox" at bounding box center [52, 127] width 0 height 0
click at [954, 67] on div "Print QR" at bounding box center [935, 71] width 58 height 32
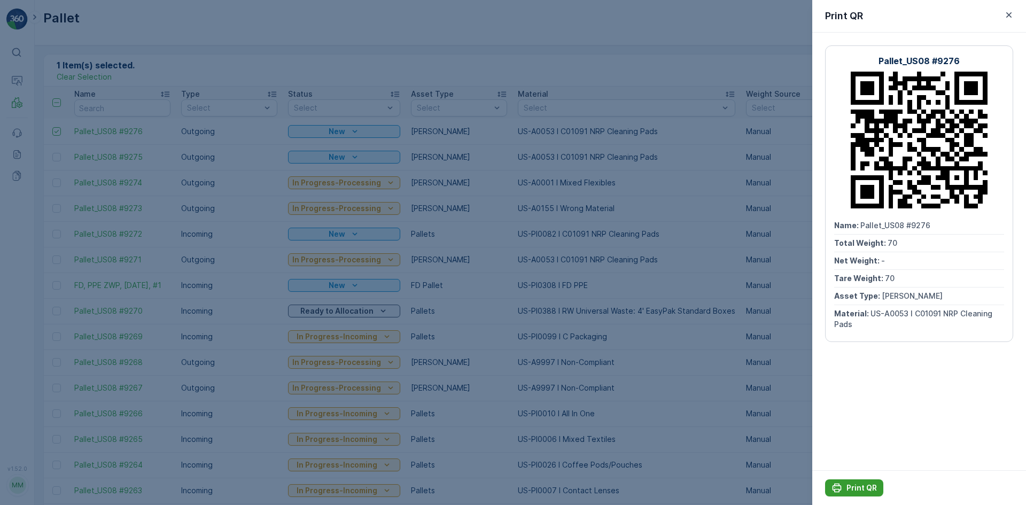
click at [856, 490] on p "Print QR" at bounding box center [861, 488] width 30 height 11
click at [531, 181] on div at bounding box center [513, 252] width 1026 height 505
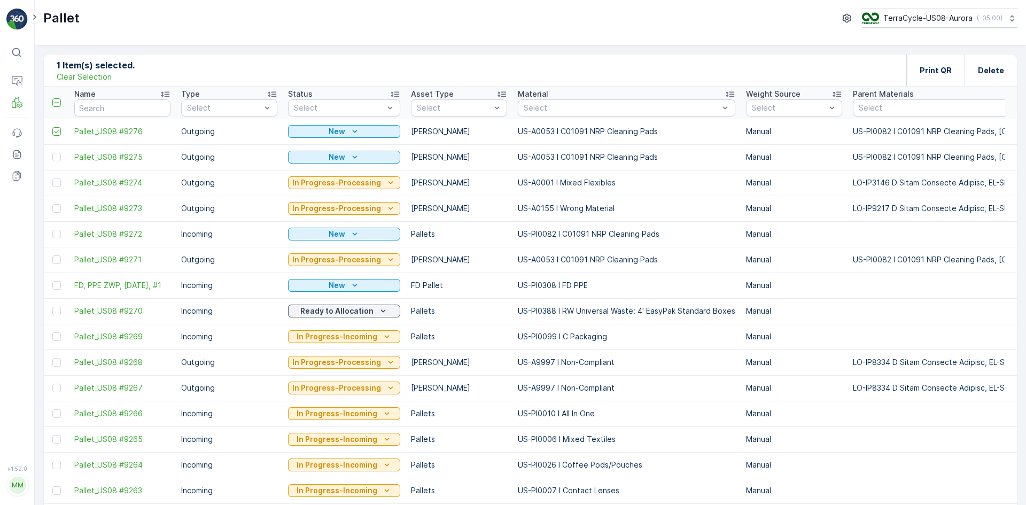
click at [93, 72] on p "Clear Selection" at bounding box center [84, 77] width 55 height 11
click at [104, 111] on input "text" at bounding box center [122, 107] width 96 height 17
paste input "FD, PPE ZWP, [DATE], #1"
type input "FD, PPE ZWP, [DATE], #1"
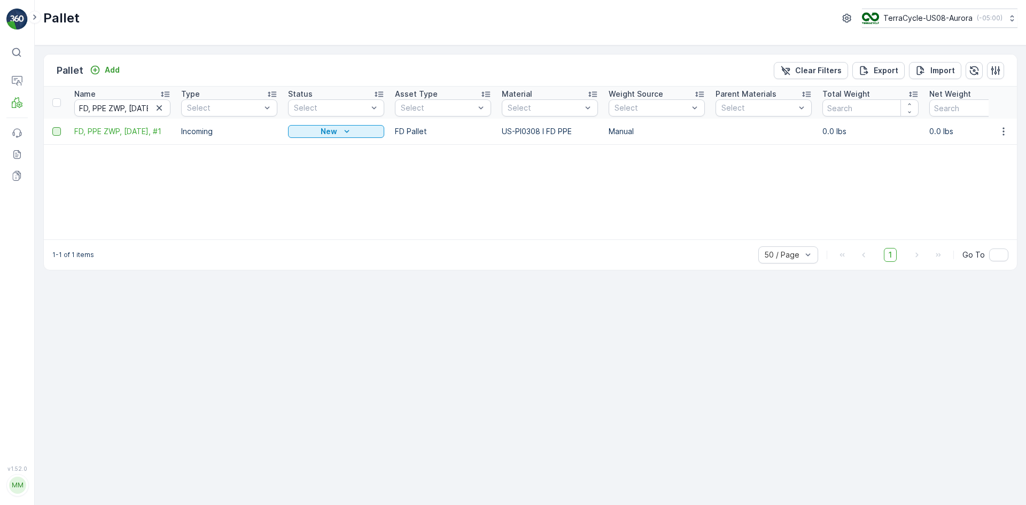
click at [55, 131] on div at bounding box center [56, 131] width 9 height 9
click at [52, 127] on input "checkbox" at bounding box center [52, 127] width 0 height 0
click at [931, 73] on p "Print QR" at bounding box center [936, 70] width 32 height 11
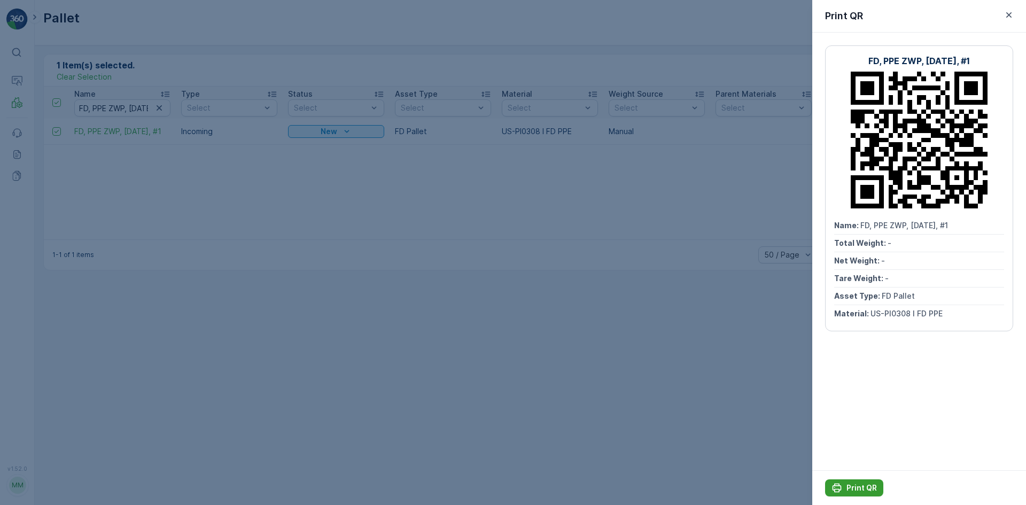
click at [855, 488] on p "Print QR" at bounding box center [861, 488] width 30 height 11
click at [125, 77] on div at bounding box center [513, 252] width 1026 height 505
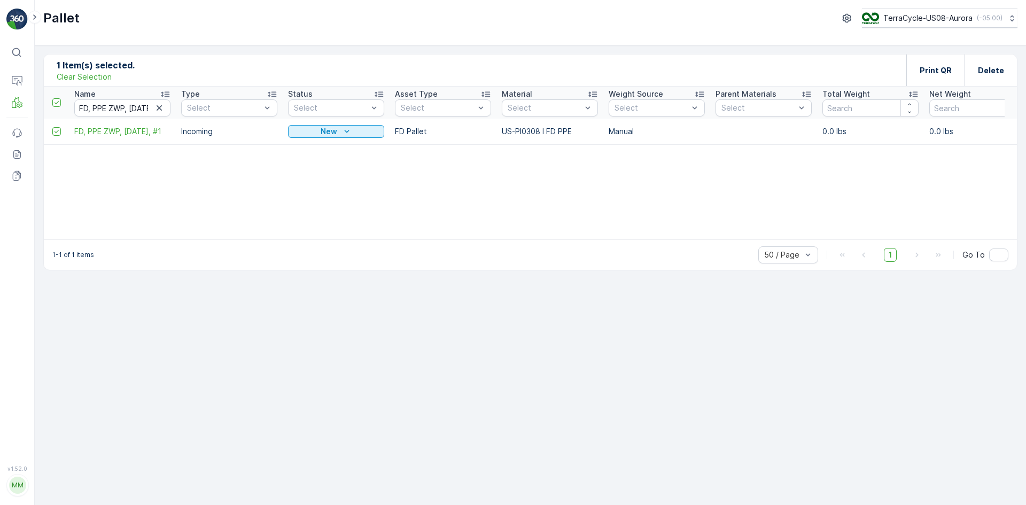
click at [84, 77] on p "Clear Selection" at bounding box center [84, 77] width 55 height 11
click at [160, 108] on icon "button" at bounding box center [159, 108] width 11 height 11
click at [132, 111] on input "text" at bounding box center [122, 107] width 96 height 17
drag, startPoint x: 132, startPoint y: 111, endPoint x: 88, endPoint y: 104, distance: 44.4
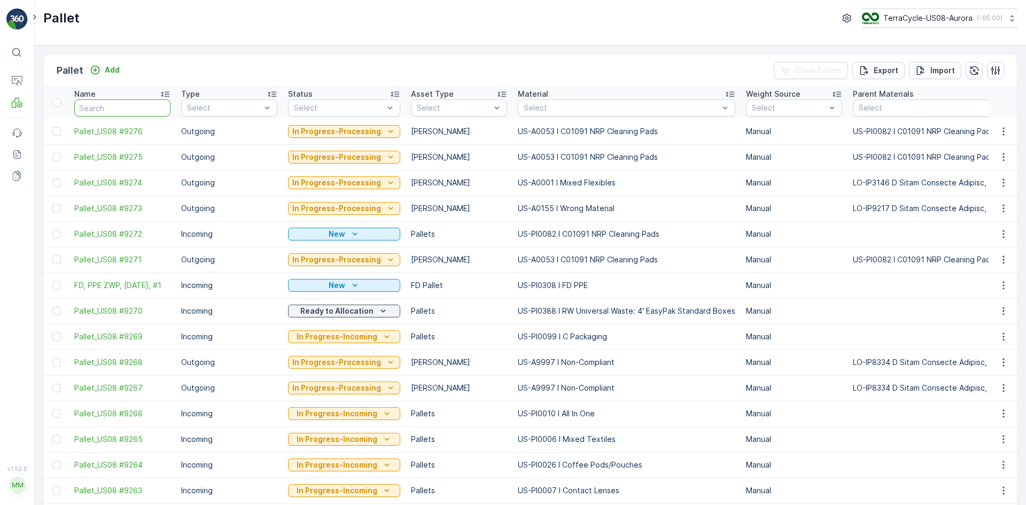
paste input "SC7966"
type input "SC7966"
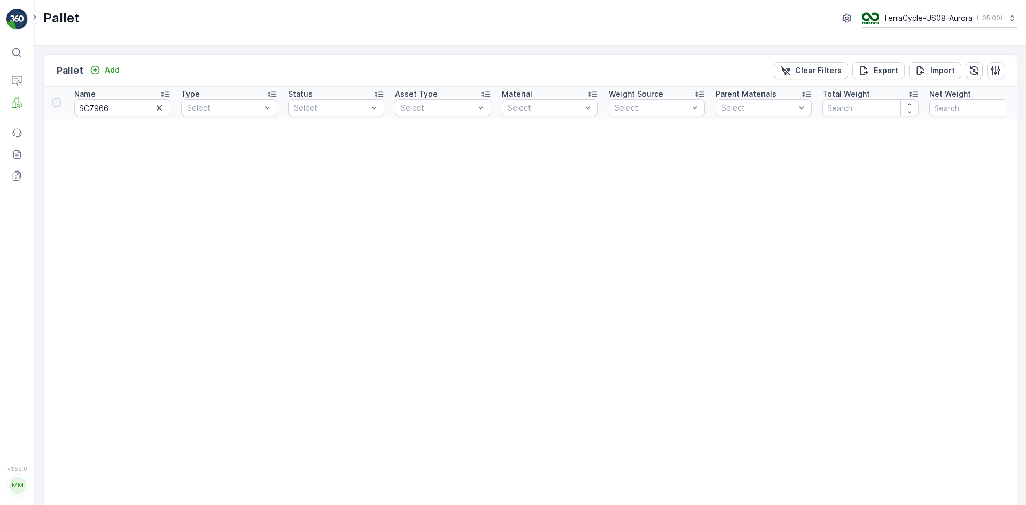
click at [159, 108] on icon "button" at bounding box center [159, 107] width 5 height 5
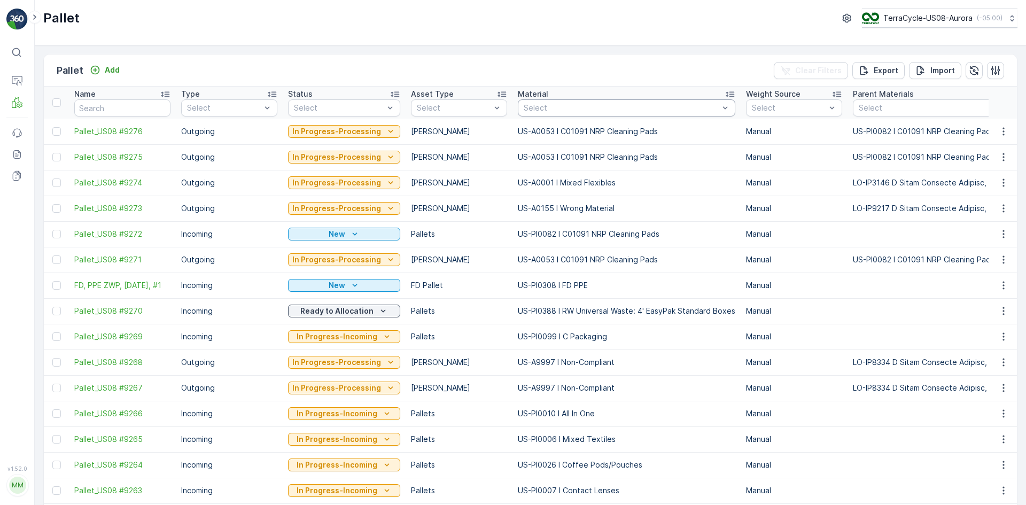
click at [555, 113] on div "Select" at bounding box center [627, 107] width 218 height 17
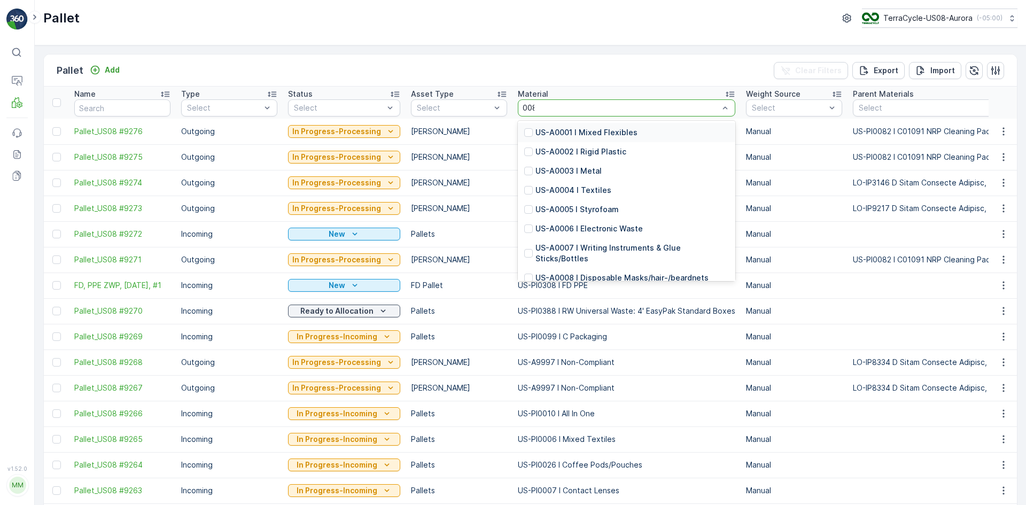
type input "0082"
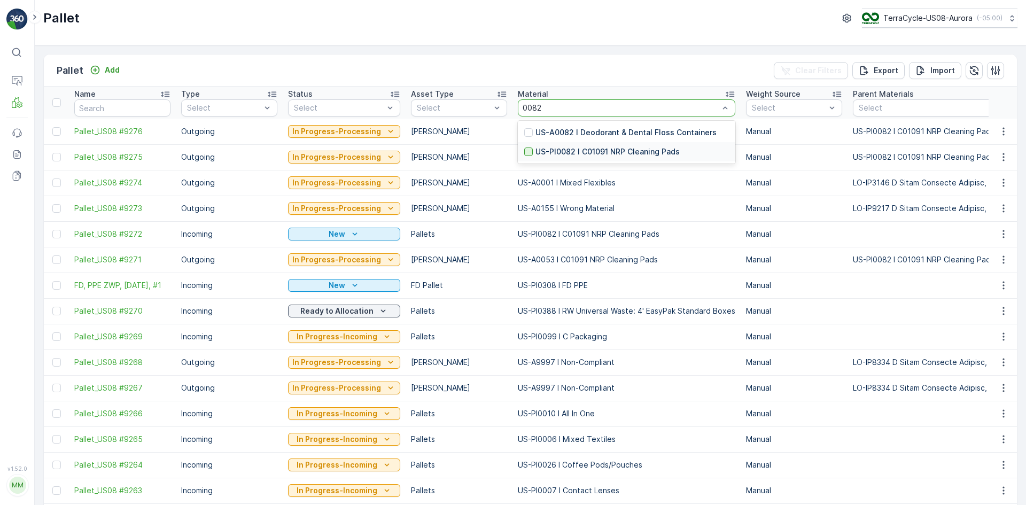
click at [527, 152] on div at bounding box center [528, 151] width 9 height 9
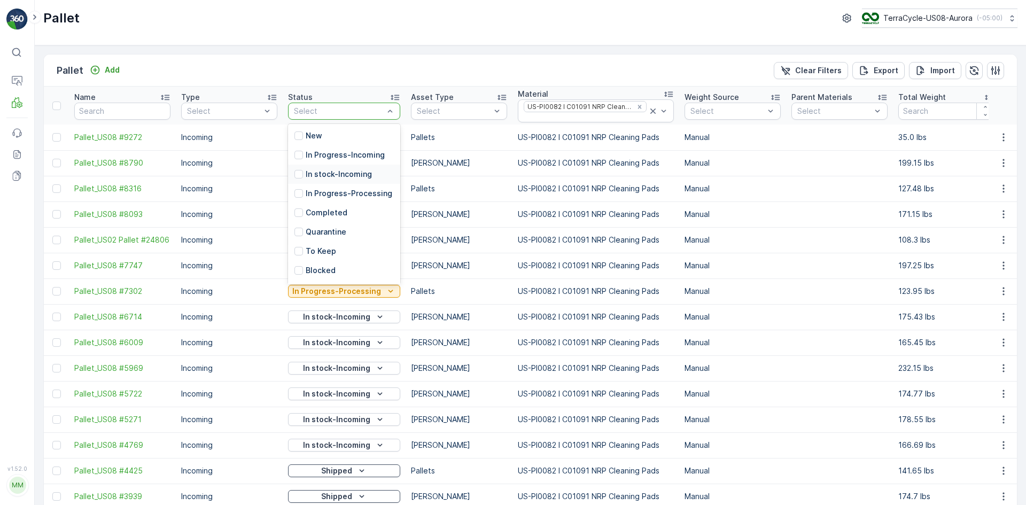
click at [304, 169] on div "In stock-Incoming" at bounding box center [332, 174] width 77 height 11
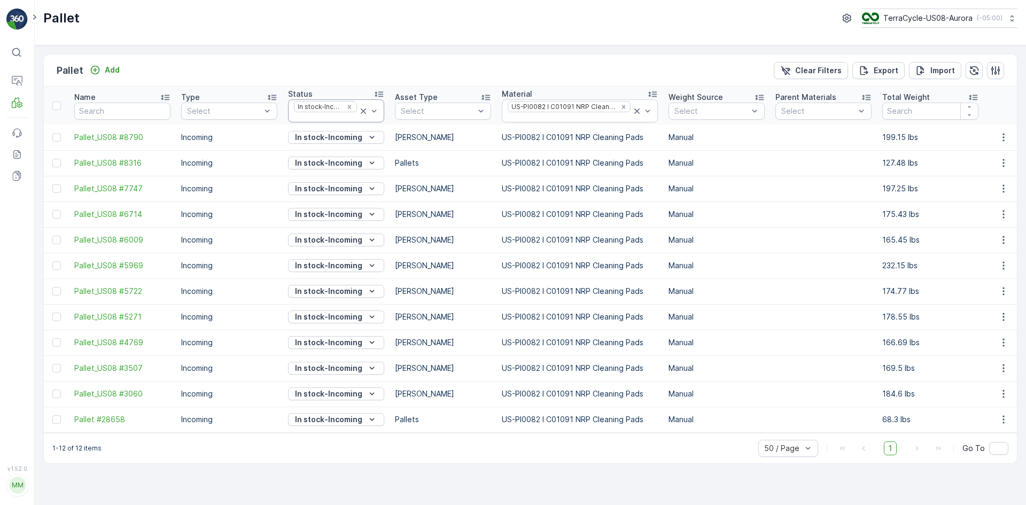
click at [361, 111] on icon at bounding box center [363, 111] width 11 height 11
click at [635, 110] on icon at bounding box center [637, 111] width 11 height 11
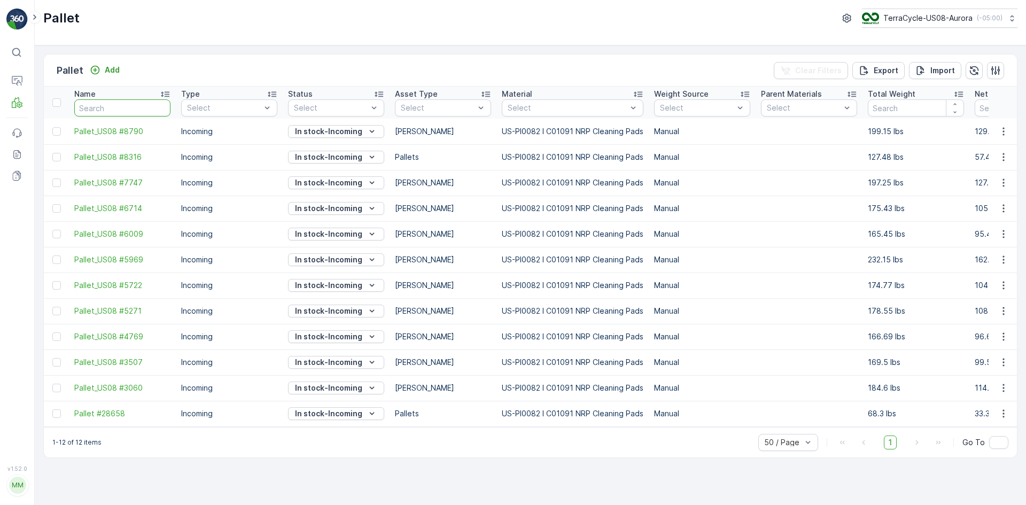
click at [139, 107] on input "text" at bounding box center [122, 107] width 96 height 17
type input "SC"
type input "SC79"
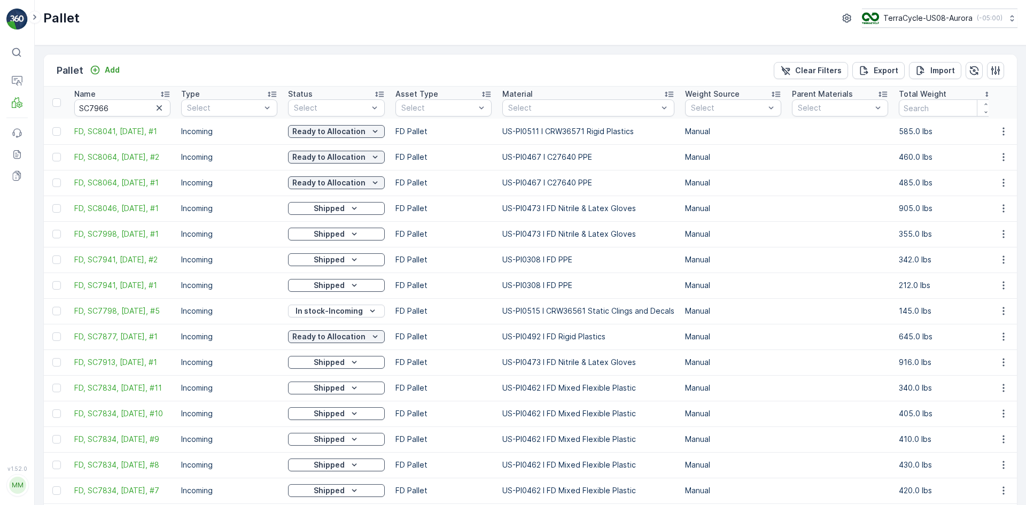
type input "SC"
type input "SC7966"
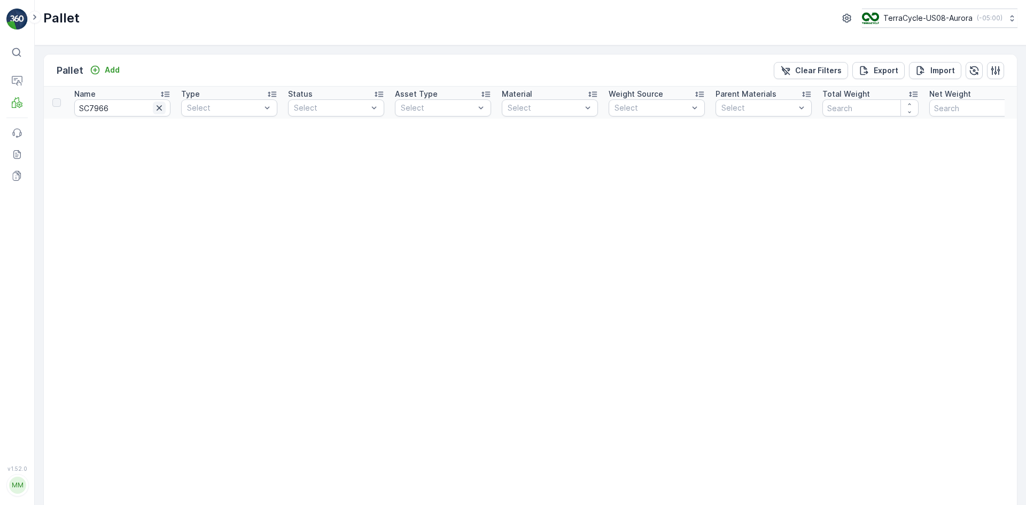
click at [162, 105] on icon "button" at bounding box center [159, 108] width 11 height 11
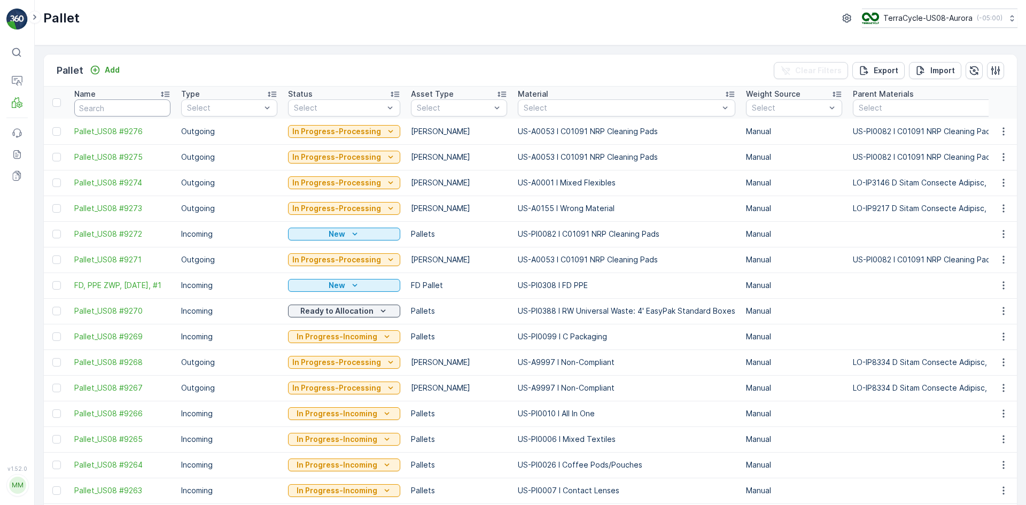
click at [111, 102] on input "text" at bounding box center [122, 107] width 96 height 17
paste input "FD, PPE ZWP, [DATE], #1"
type input "FD, PPE ZWP, [DATE], #1"
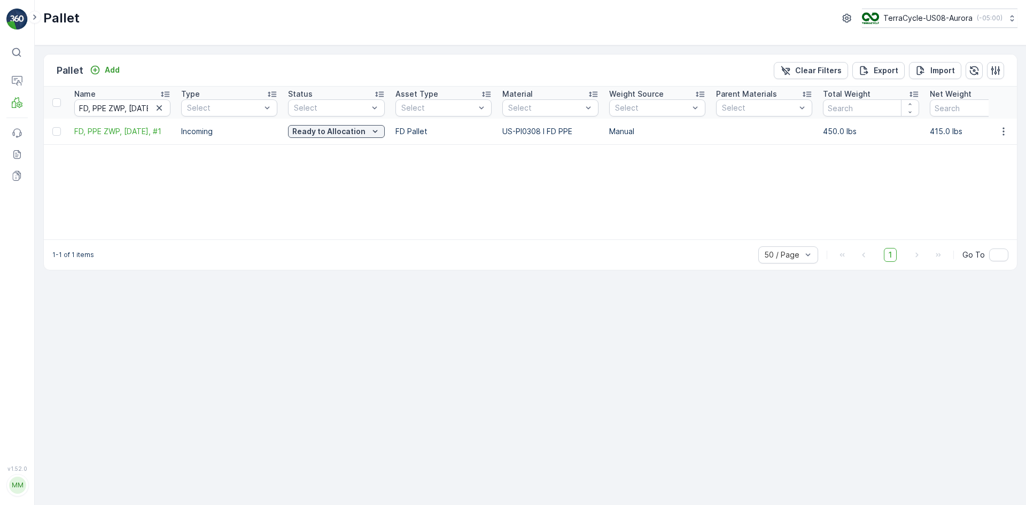
click at [161, 109] on icon "button" at bounding box center [159, 108] width 11 height 11
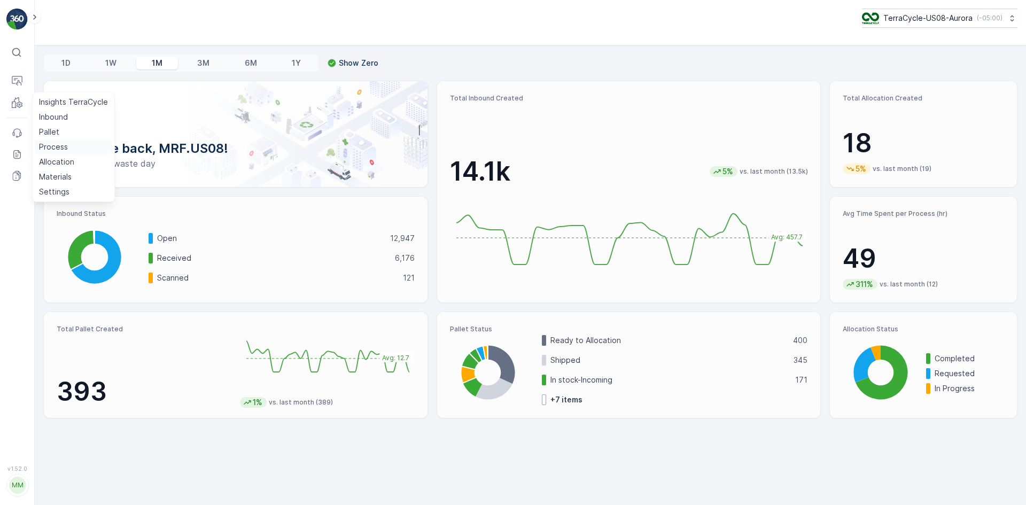
click at [51, 145] on p "Process" at bounding box center [53, 147] width 29 height 11
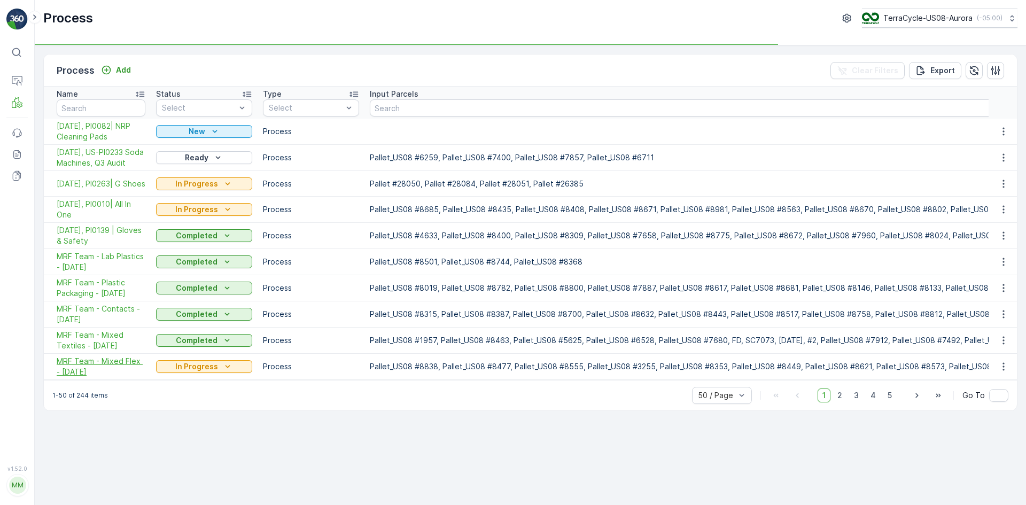
click at [99, 371] on span "MRF Team - Mixed Flex - [DATE]" at bounding box center [101, 366] width 89 height 21
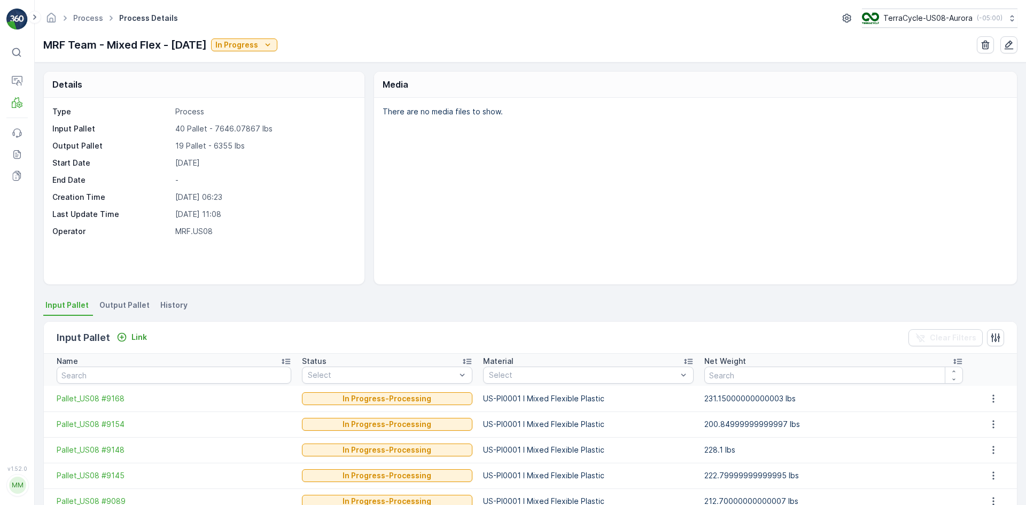
click at [118, 300] on span "Output Pallet" at bounding box center [124, 305] width 50 height 11
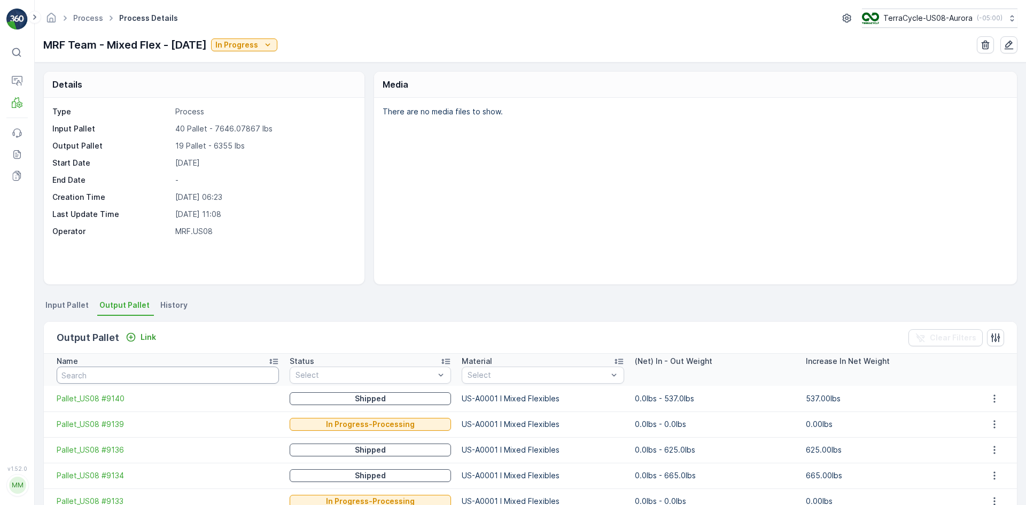
click at [96, 371] on input "text" at bounding box center [168, 375] width 222 height 17
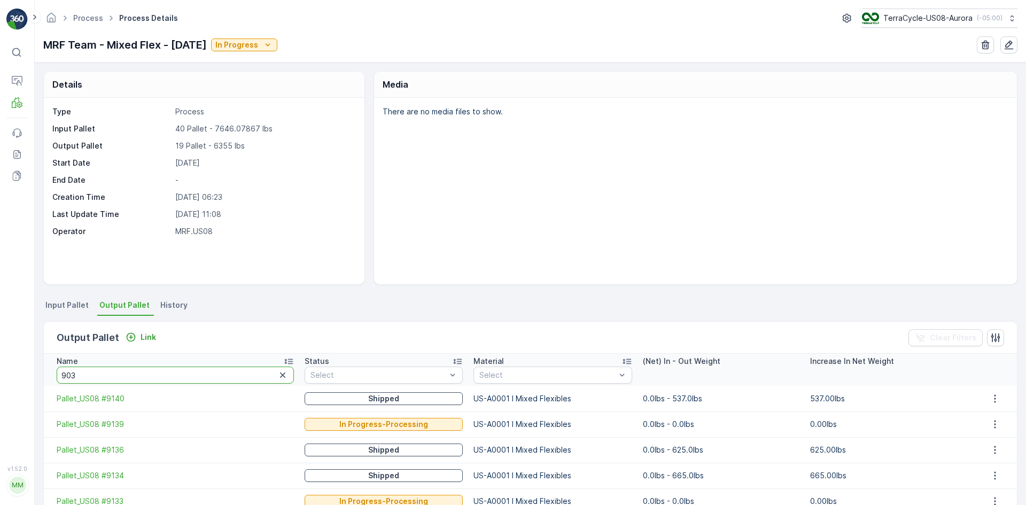
type input "9030"
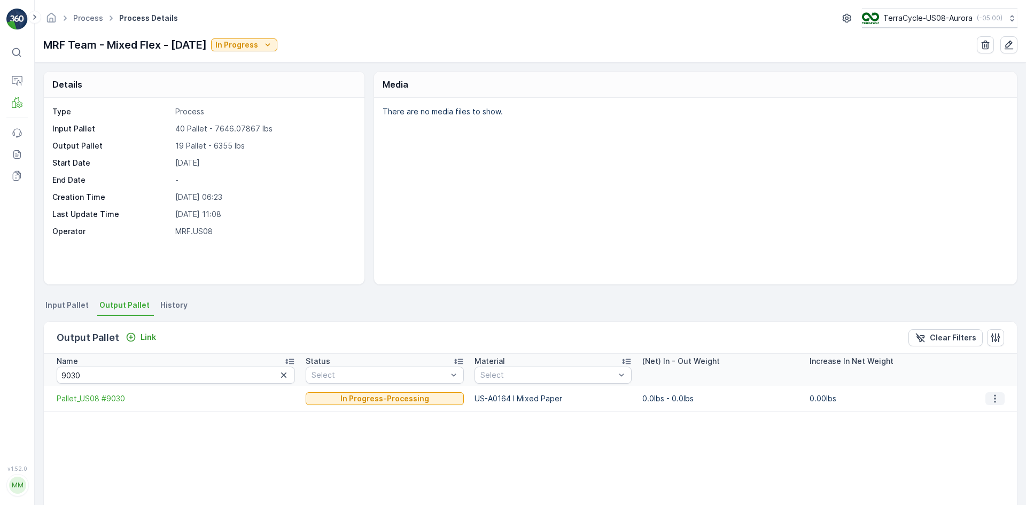
click at [996, 396] on icon "button" at bounding box center [995, 398] width 11 height 11
drag, startPoint x: 987, startPoint y: 413, endPoint x: 981, endPoint y: 423, distance: 11.7
click at [987, 412] on div "Detach" at bounding box center [1001, 414] width 35 height 15
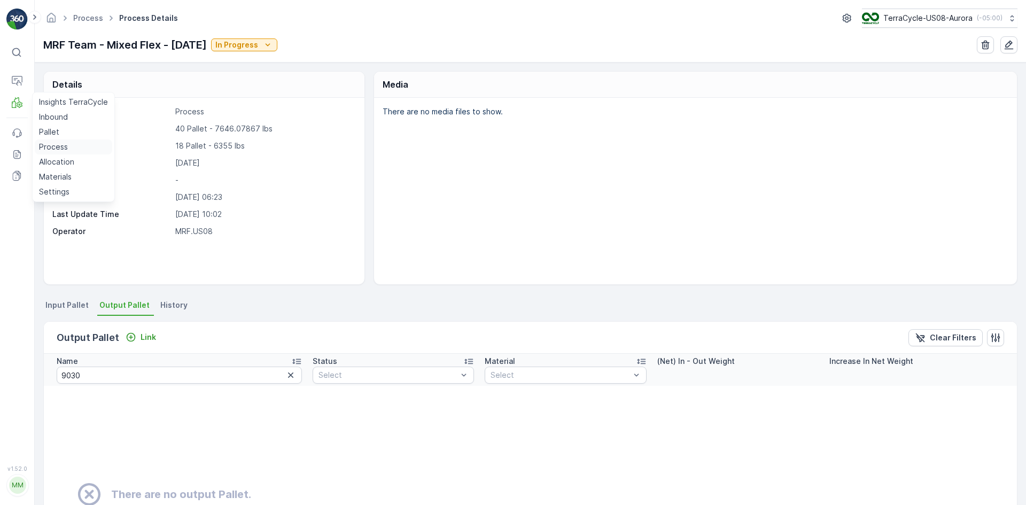
click at [51, 145] on p "Process" at bounding box center [53, 147] width 29 height 11
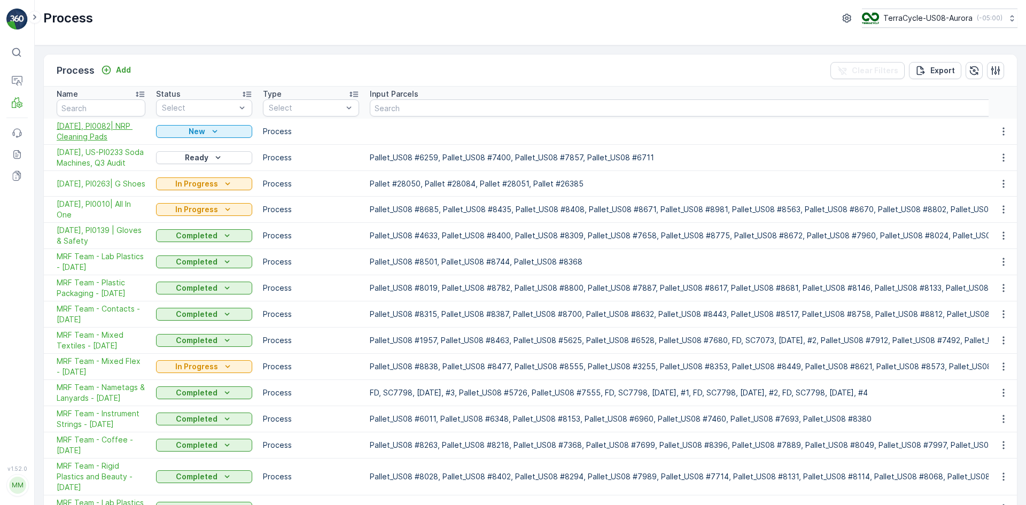
click at [99, 131] on span "[DATE], PI0082| NRP Cleaning Pads" at bounding box center [101, 131] width 89 height 21
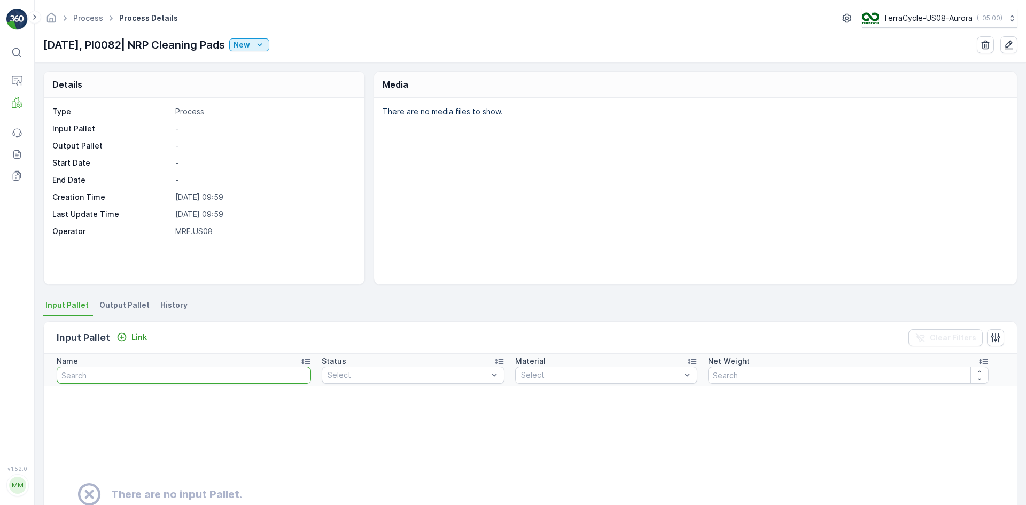
click at [132, 374] on input "text" at bounding box center [184, 375] width 254 height 17
click at [139, 335] on p "Link" at bounding box center [138, 337] width 15 height 11
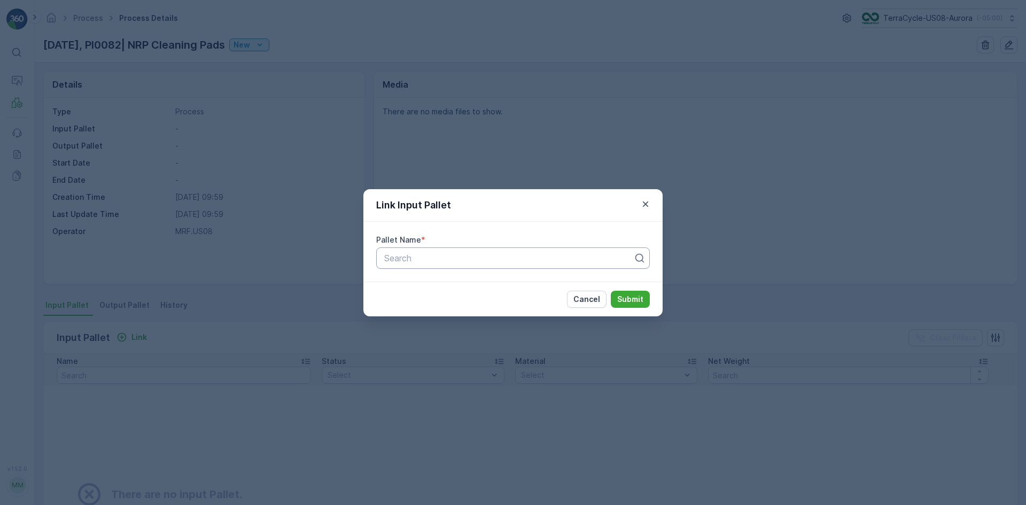
click at [409, 261] on div at bounding box center [508, 258] width 251 height 10
type input "7302"
click at [469, 300] on div "Pallet_US08 #7302" at bounding box center [513, 303] width 261 height 10
click at [640, 302] on p "Submit" at bounding box center [630, 299] width 26 height 11
click at [635, 294] on p "Submit" at bounding box center [630, 299] width 26 height 11
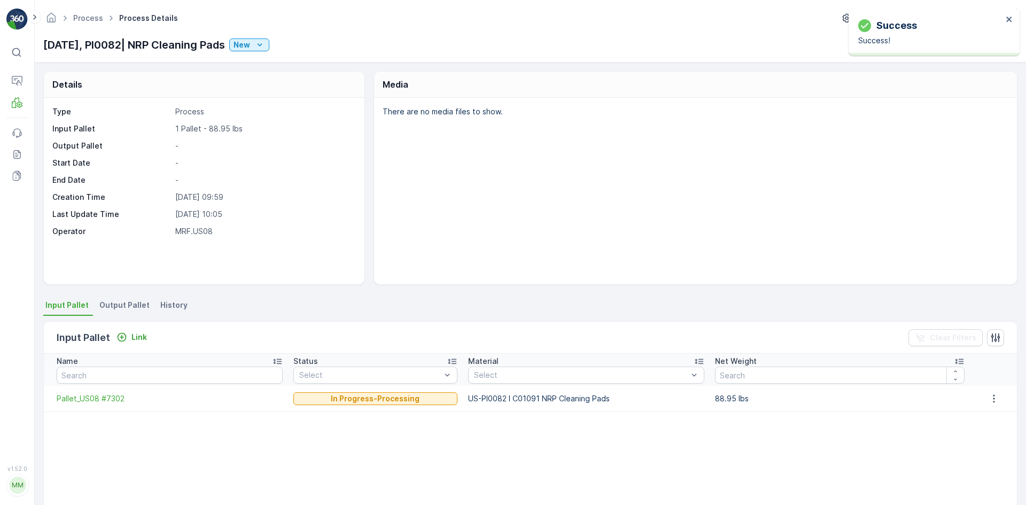
click at [129, 306] on span "Output Pallet" at bounding box center [124, 305] width 50 height 11
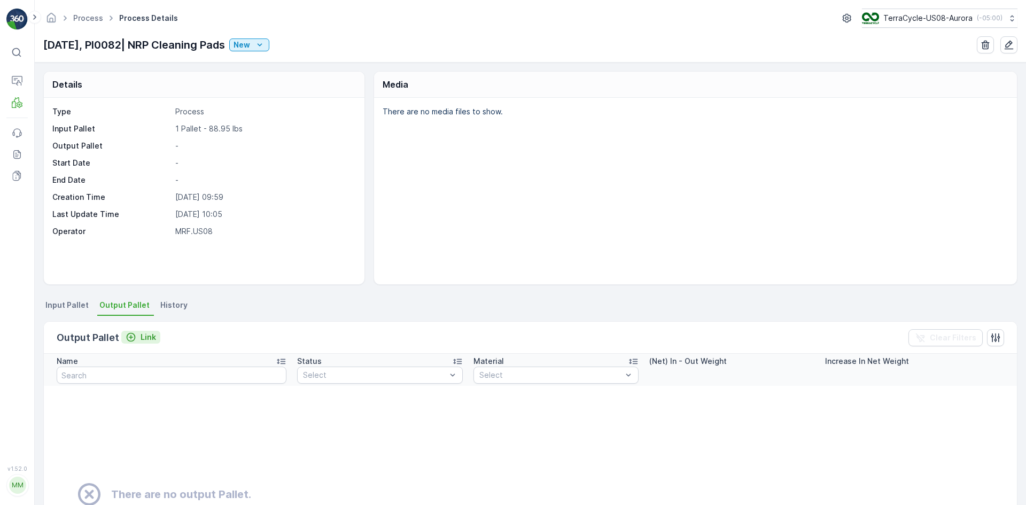
click at [152, 339] on p "Link" at bounding box center [148, 337] width 15 height 11
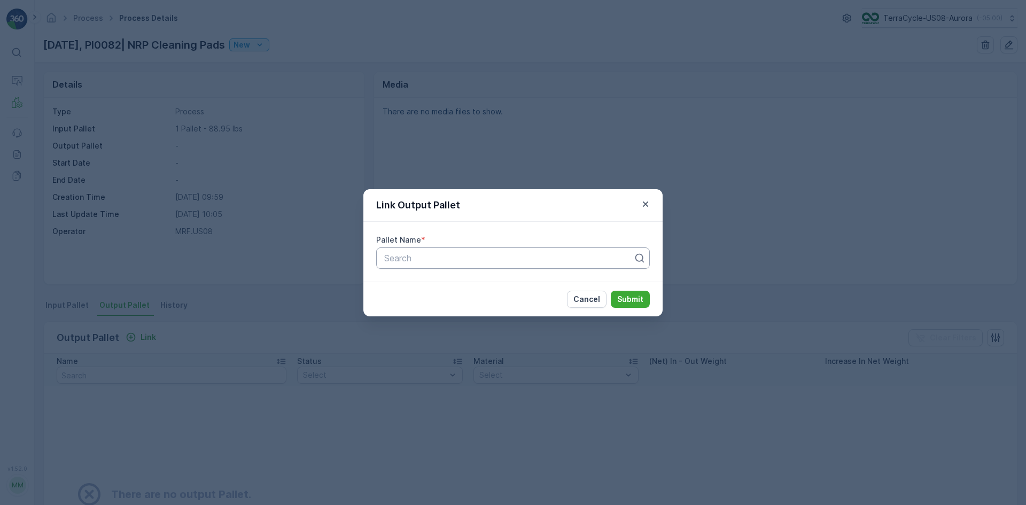
click at [470, 258] on div at bounding box center [508, 258] width 251 height 10
type input "9030"
click at [470, 286] on div "Pallet_US08 #9030" at bounding box center [513, 284] width 261 height 10
click at [640, 298] on p "Submit" at bounding box center [630, 299] width 26 height 11
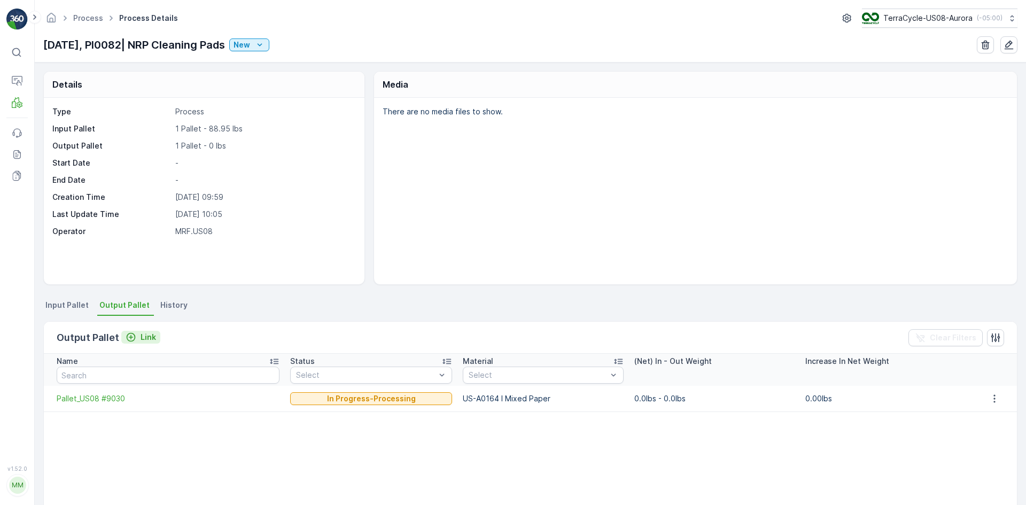
click at [150, 338] on p "Link" at bounding box center [148, 337] width 15 height 11
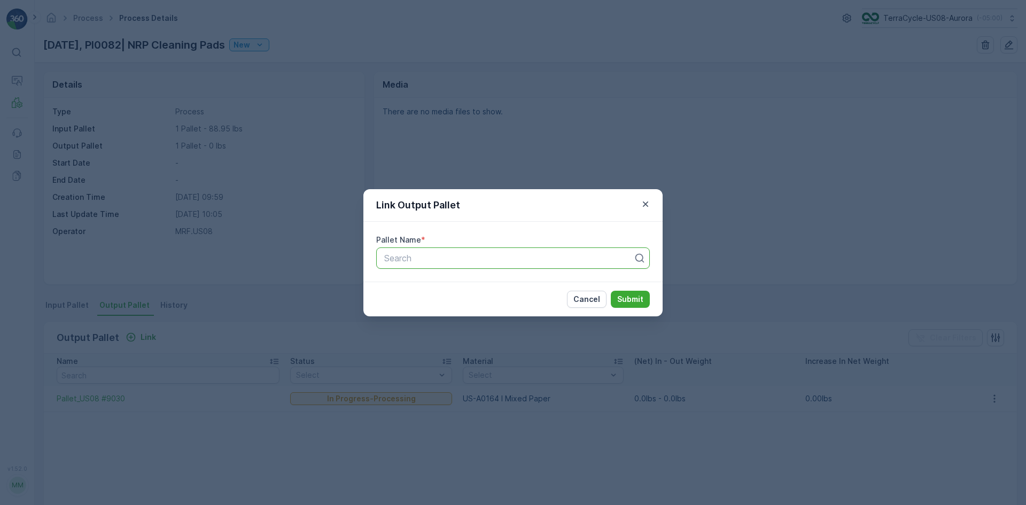
click at [454, 250] on div "Search" at bounding box center [513, 257] width 274 height 21
type input "8374"
click at [444, 301] on span "Pallet_US08 #8374" at bounding box center [421, 303] width 76 height 10
click at [633, 299] on p "Submit" at bounding box center [630, 299] width 26 height 11
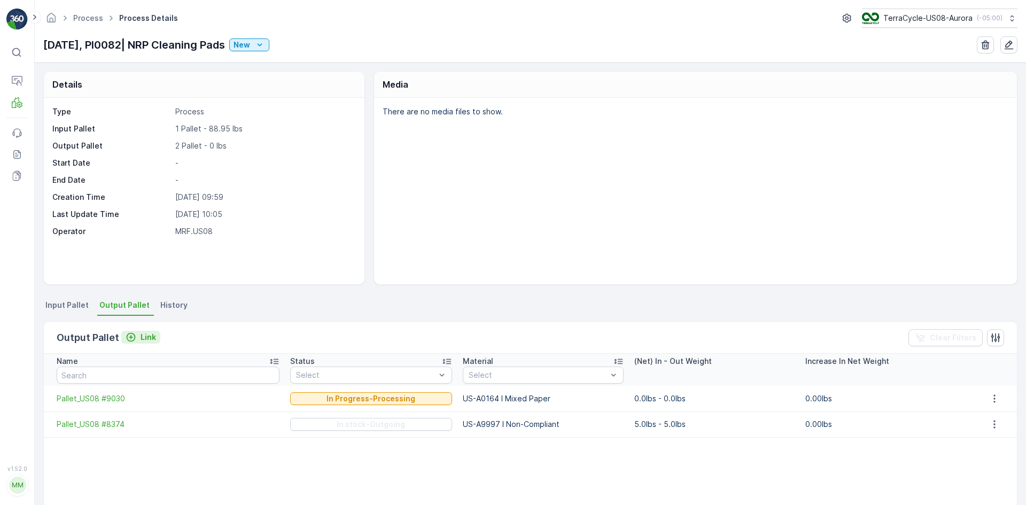
click at [138, 331] on button "Link" at bounding box center [140, 337] width 39 height 13
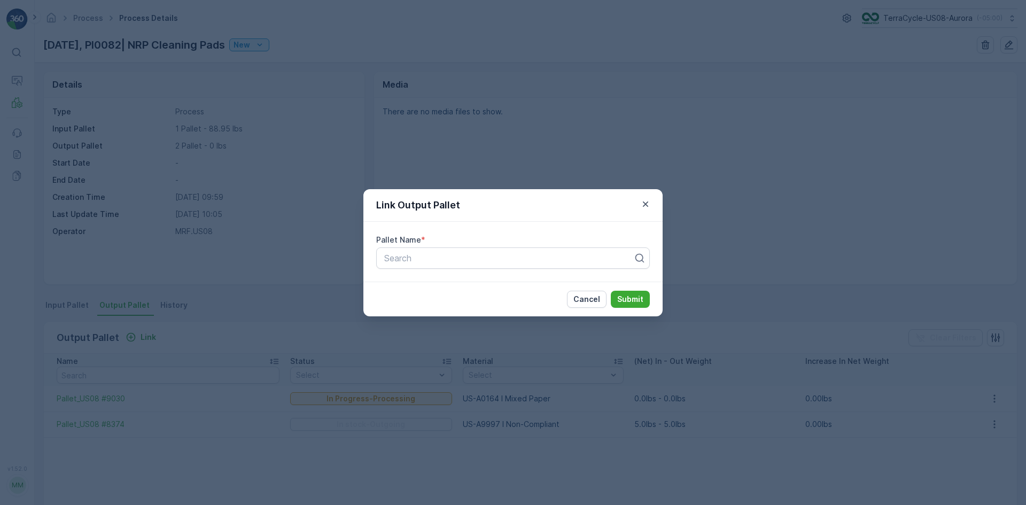
click at [453, 269] on div "Pallet Name * Search" at bounding box center [512, 252] width 299 height 60
click at [454, 262] on div at bounding box center [508, 258] width 251 height 10
type input "9271"
click at [461, 306] on div "Pallet_US08 #9271" at bounding box center [513, 303] width 261 height 10
click at [627, 294] on p "Submit" at bounding box center [630, 299] width 26 height 11
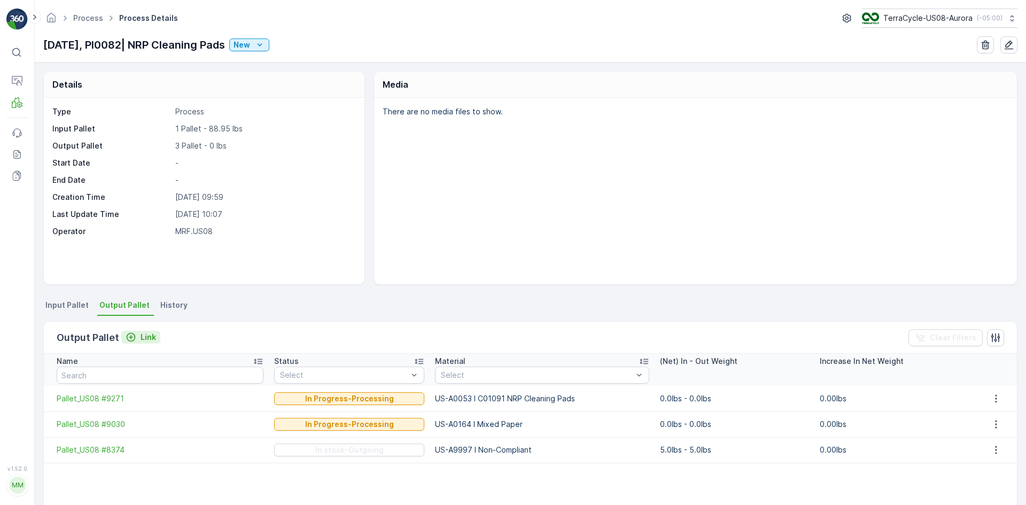
click at [130, 340] on icon "Link" at bounding box center [131, 337] width 11 height 11
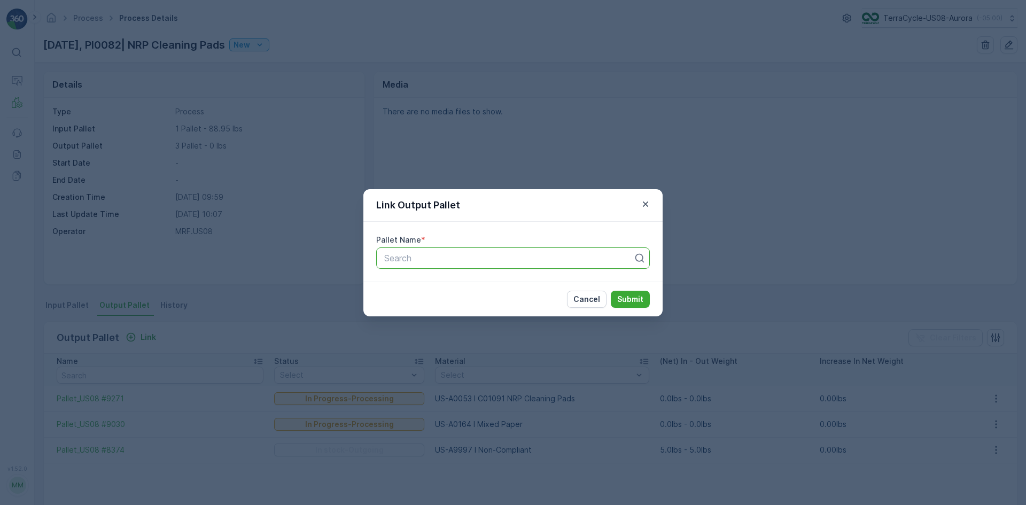
click at [574, 259] on div at bounding box center [508, 258] width 251 height 10
type input "9274"
click at [516, 283] on div "Pallet_US08 #9274" at bounding box center [513, 284] width 261 height 10
click at [638, 299] on p "Submit" at bounding box center [630, 299] width 26 height 11
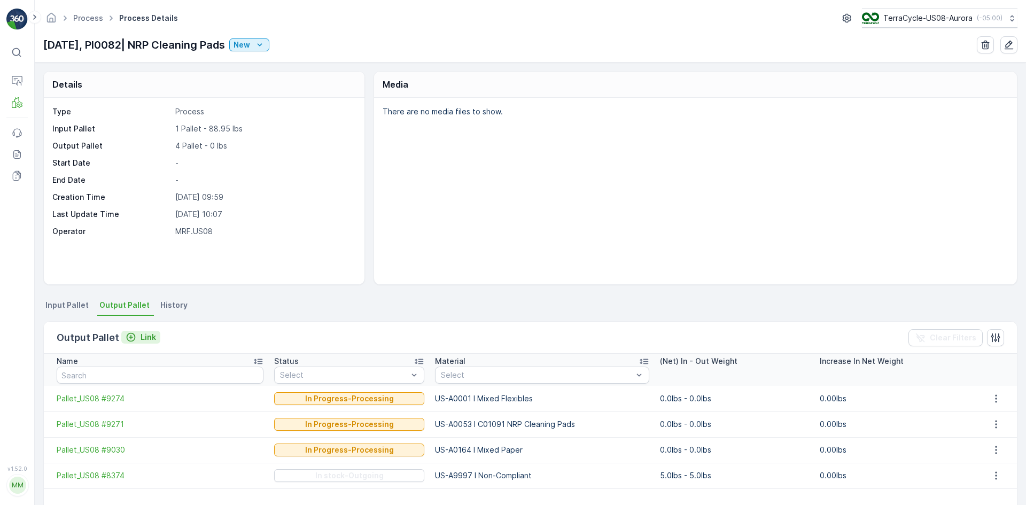
click at [152, 333] on p "Link" at bounding box center [148, 337] width 15 height 11
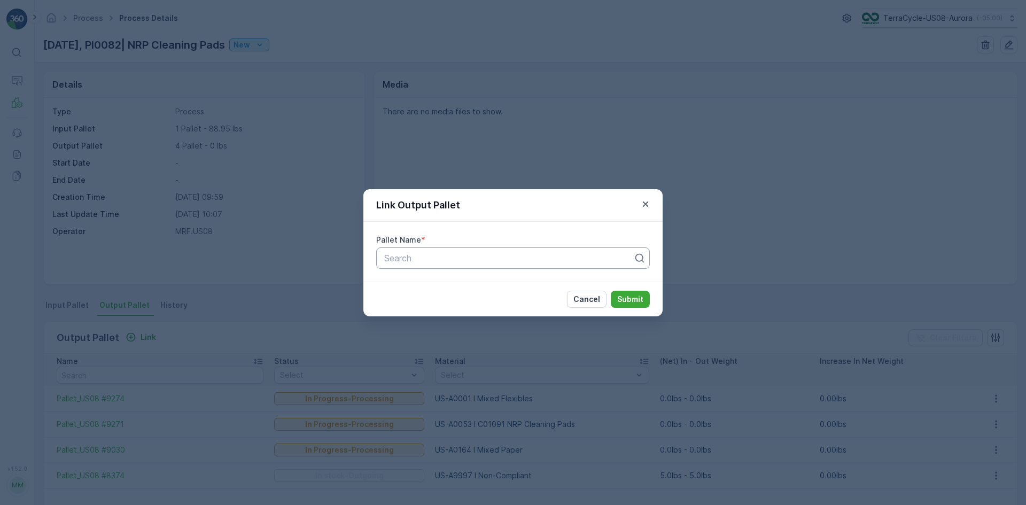
click at [447, 251] on div "Search" at bounding box center [513, 257] width 274 height 21
type input "9273"
click at [467, 306] on div "Pallet_US08 #9273" at bounding box center [513, 303] width 261 height 10
click at [626, 296] on p "Submit" at bounding box center [630, 299] width 26 height 11
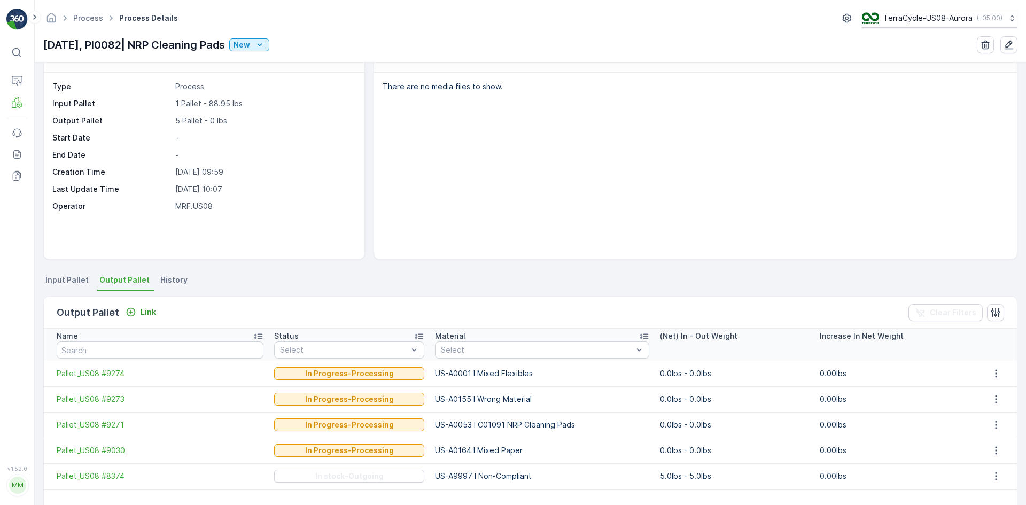
scroll to position [53, 0]
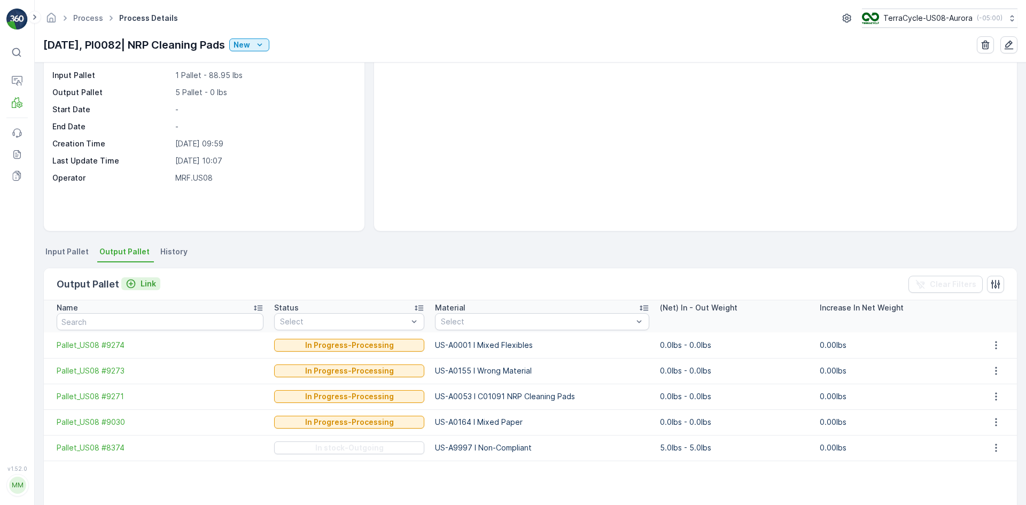
click at [144, 288] on p "Link" at bounding box center [148, 283] width 15 height 11
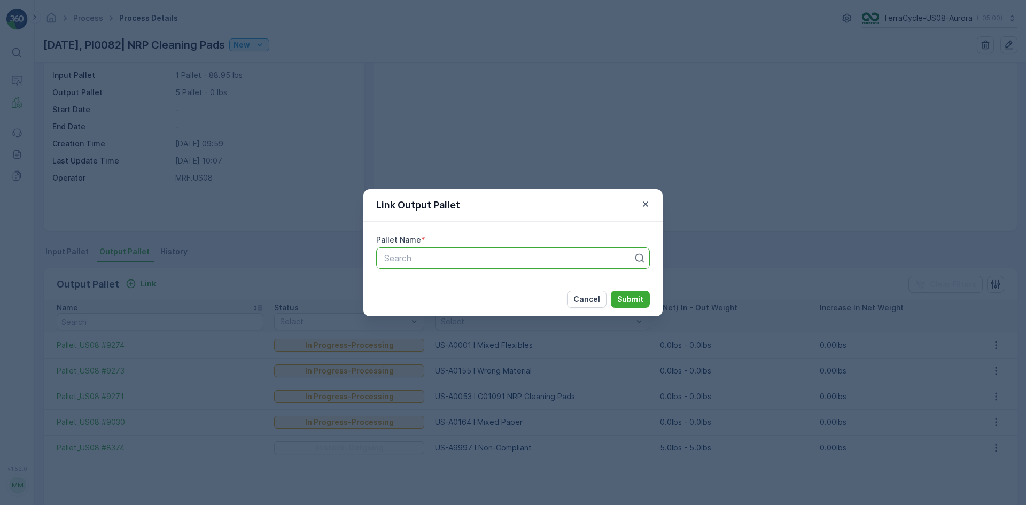
click at [471, 256] on div at bounding box center [508, 258] width 251 height 10
type input "9276"
click at [452, 304] on span "Pallet_US08 #9276" at bounding box center [421, 303] width 76 height 10
click at [638, 298] on p "Submit" at bounding box center [630, 299] width 26 height 11
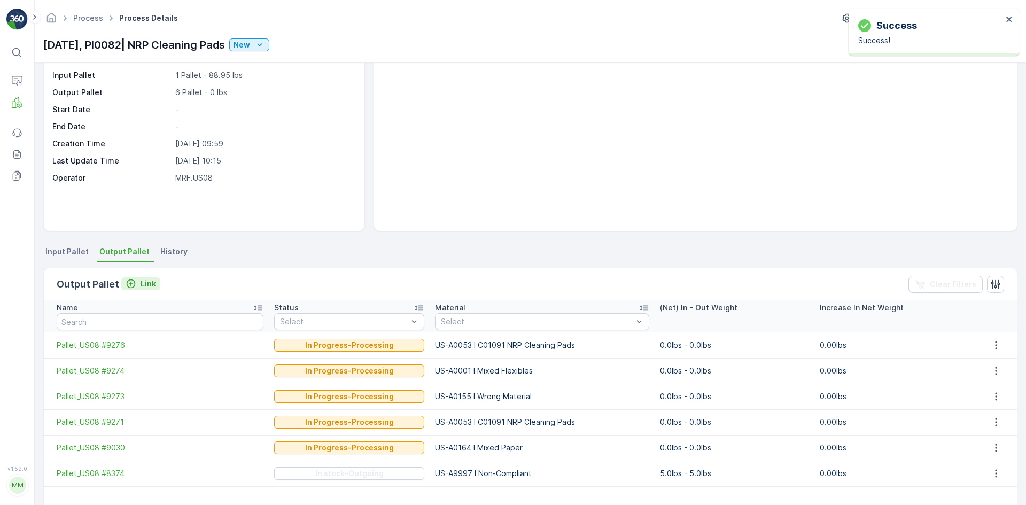
click at [147, 283] on p "Link" at bounding box center [148, 283] width 15 height 11
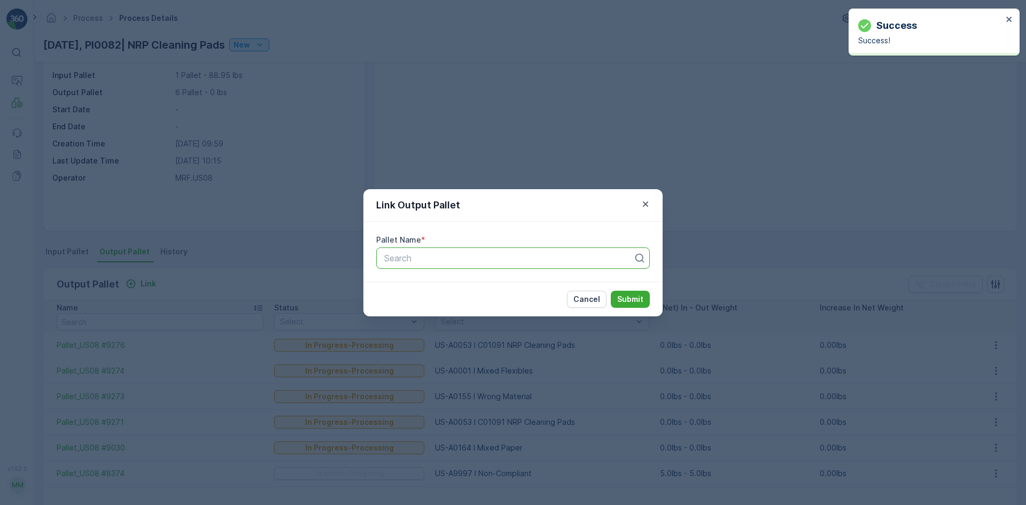
click at [406, 261] on div at bounding box center [508, 258] width 251 height 10
type input "9275"
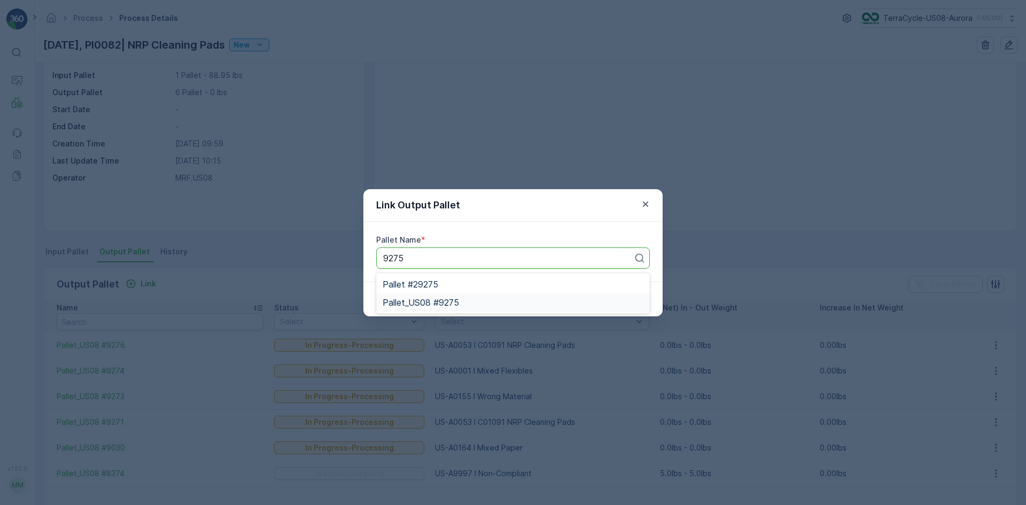
click at [438, 302] on span "Pallet_US08 #9275" at bounding box center [421, 303] width 76 height 10
click at [637, 298] on p "Submit" at bounding box center [630, 299] width 26 height 11
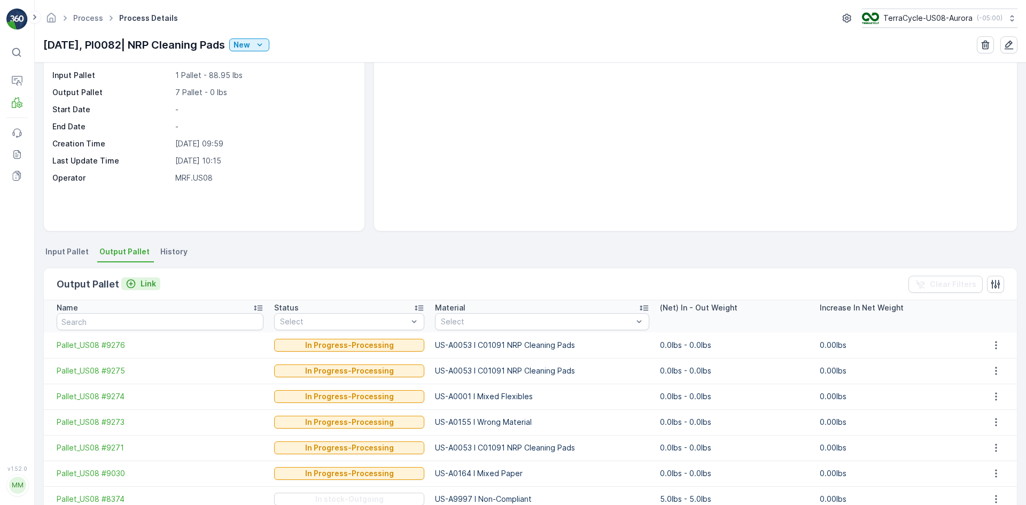
click at [137, 288] on div "Link" at bounding box center [141, 283] width 30 height 11
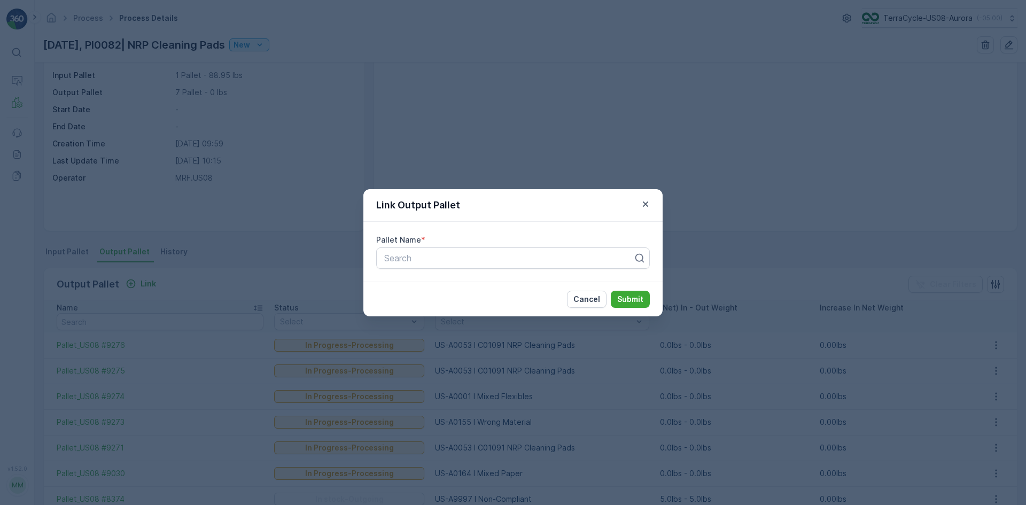
click at [134, 255] on div "Link Output Pallet Pallet Name * Search Cancel Submit" at bounding box center [513, 252] width 1026 height 505
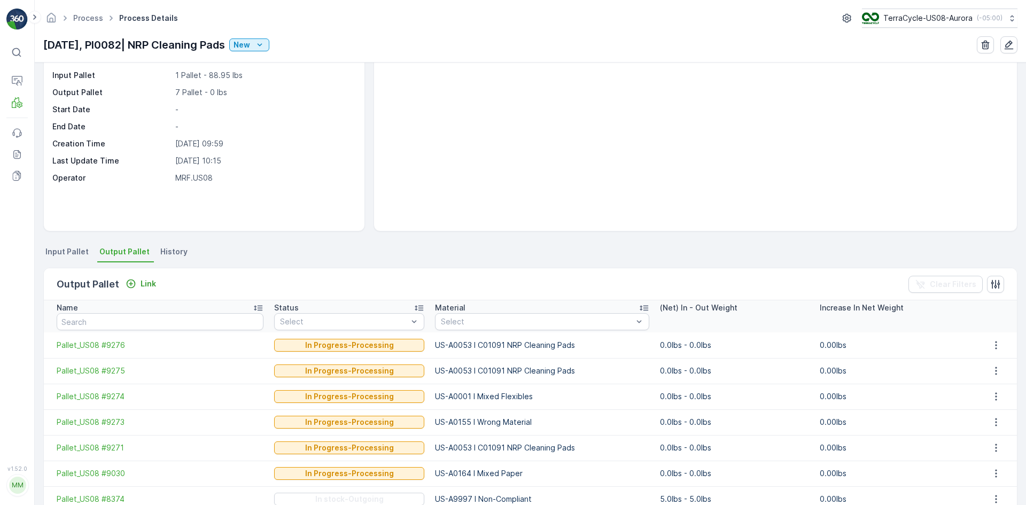
click at [77, 256] on span "Input Pallet" at bounding box center [66, 251] width 43 height 11
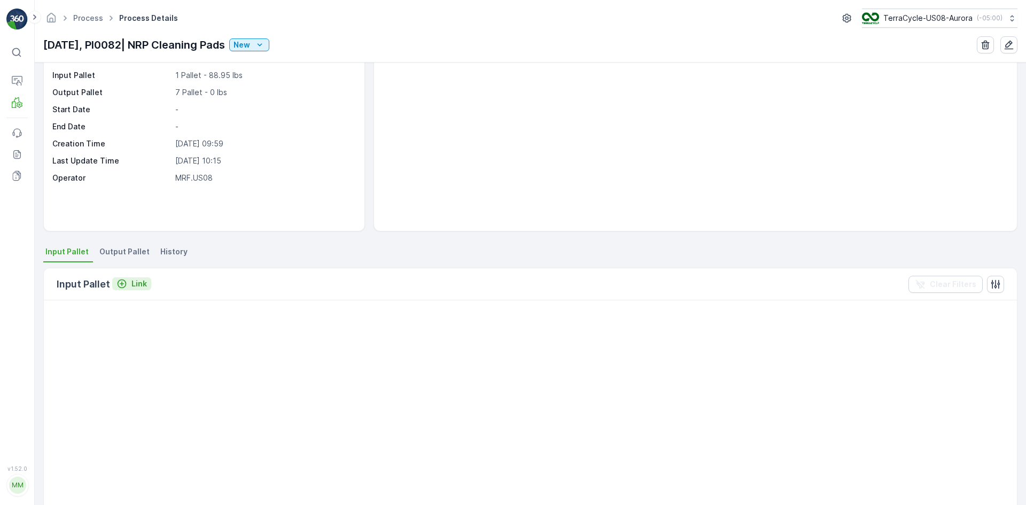
click at [136, 281] on p "Link" at bounding box center [138, 283] width 15 height 11
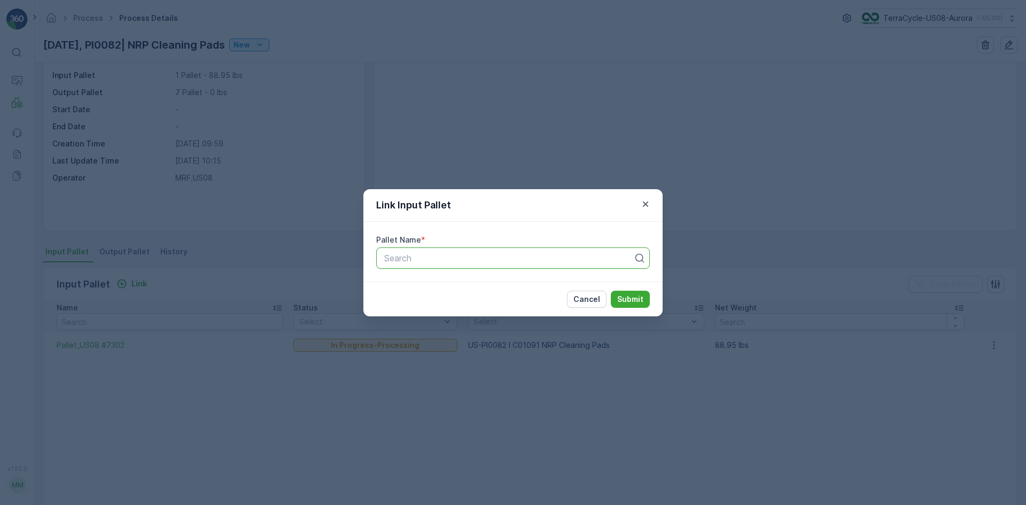
click at [423, 258] on div at bounding box center [508, 258] width 251 height 10
type input "3507"
click at [452, 282] on span "Pallet_US08 #3507" at bounding box center [421, 284] width 77 height 10
click at [637, 293] on button "Submit" at bounding box center [630, 299] width 39 height 17
